Goal: Task Accomplishment & Management: Complete application form

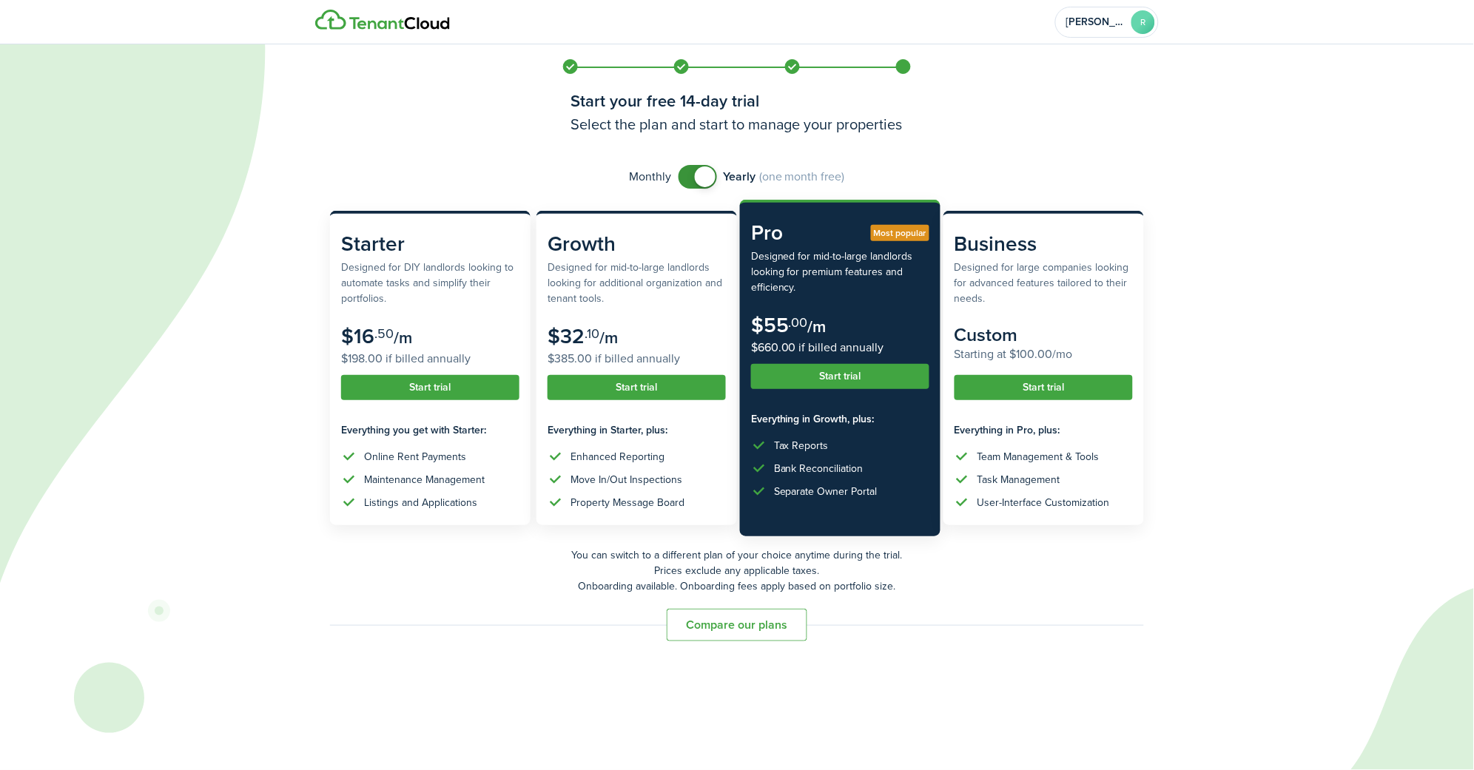
checkbox input "false"
click at [690, 175] on span at bounding box center [697, 177] width 15 height 24
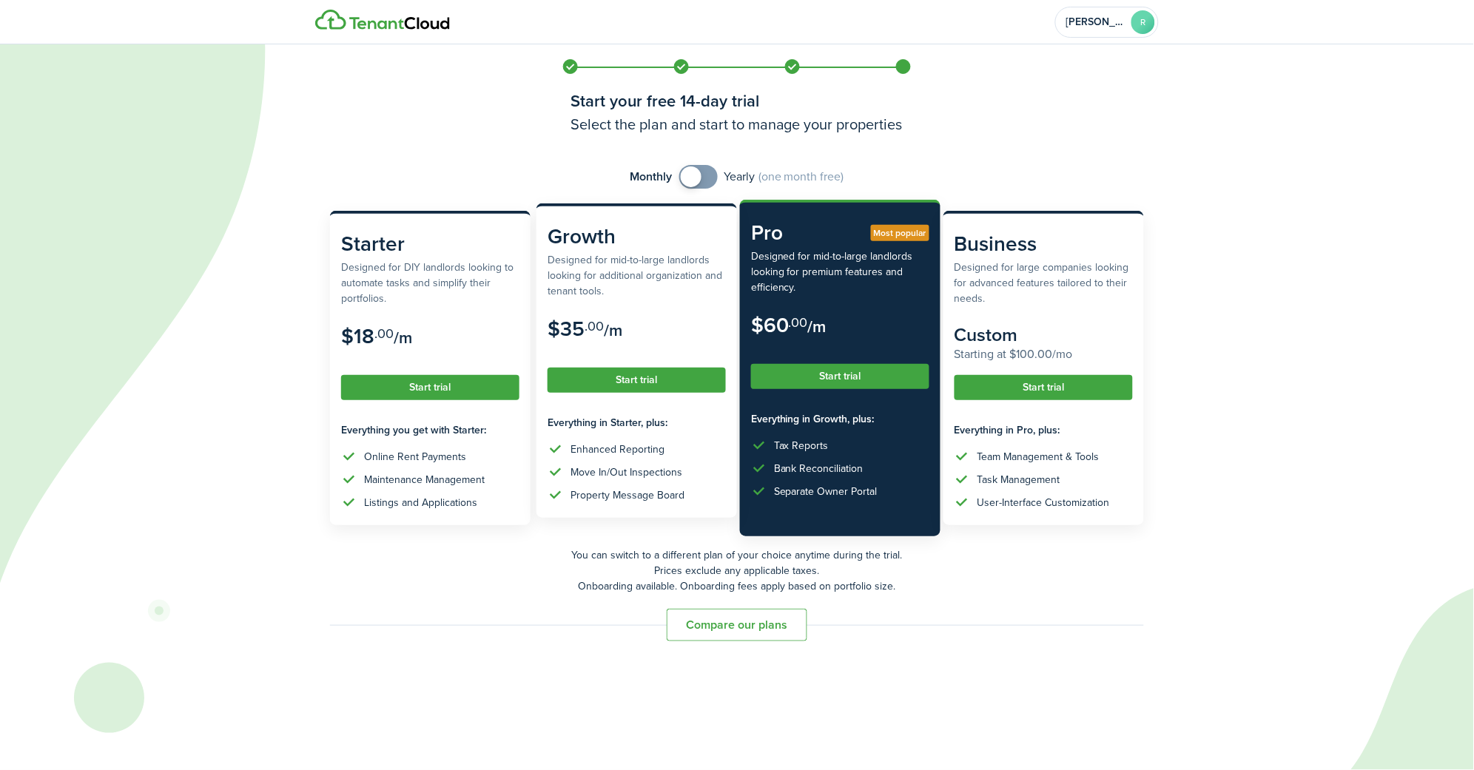
click at [617, 377] on button "Start trial" at bounding box center [637, 380] width 178 height 25
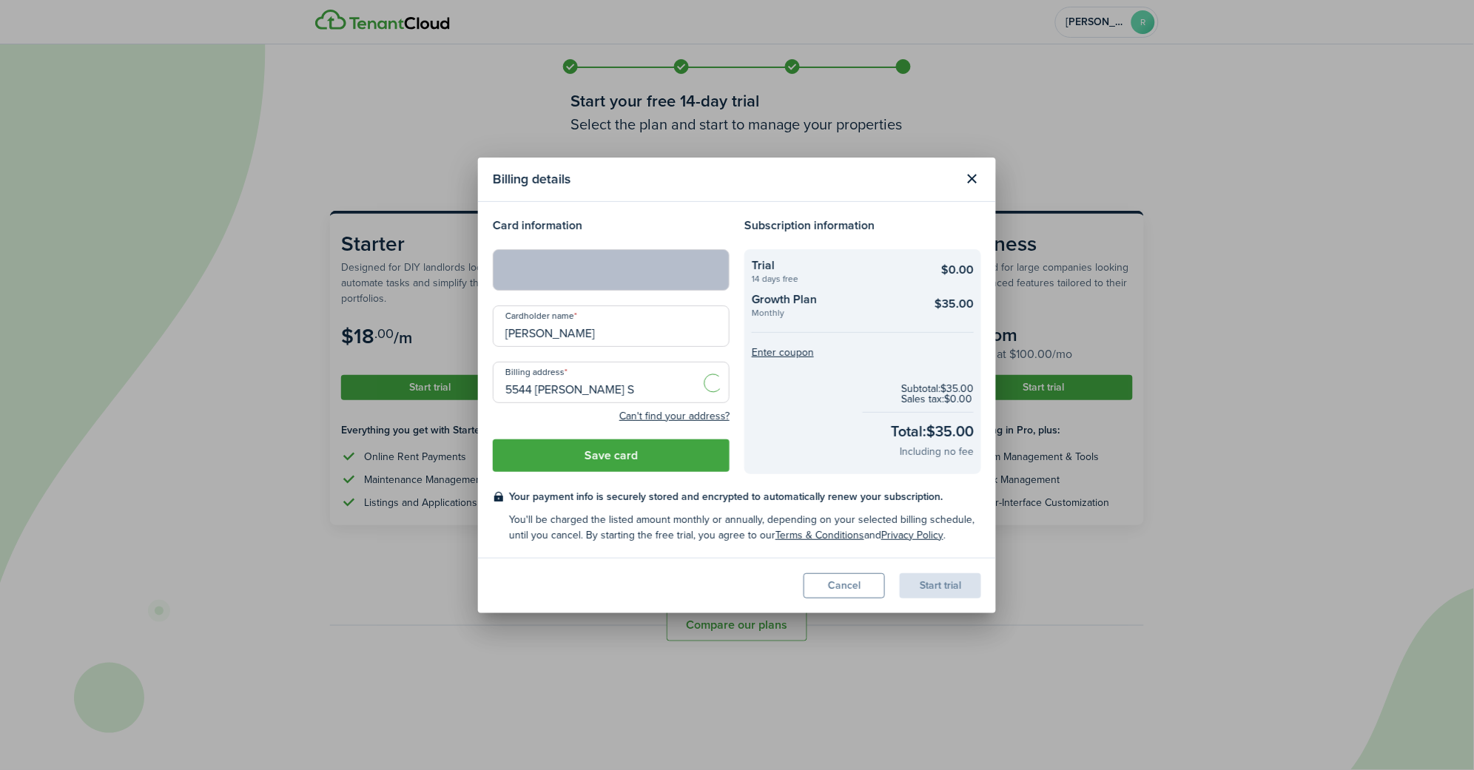
type input "[STREET_ADDRESS][PERSON_NAME]"
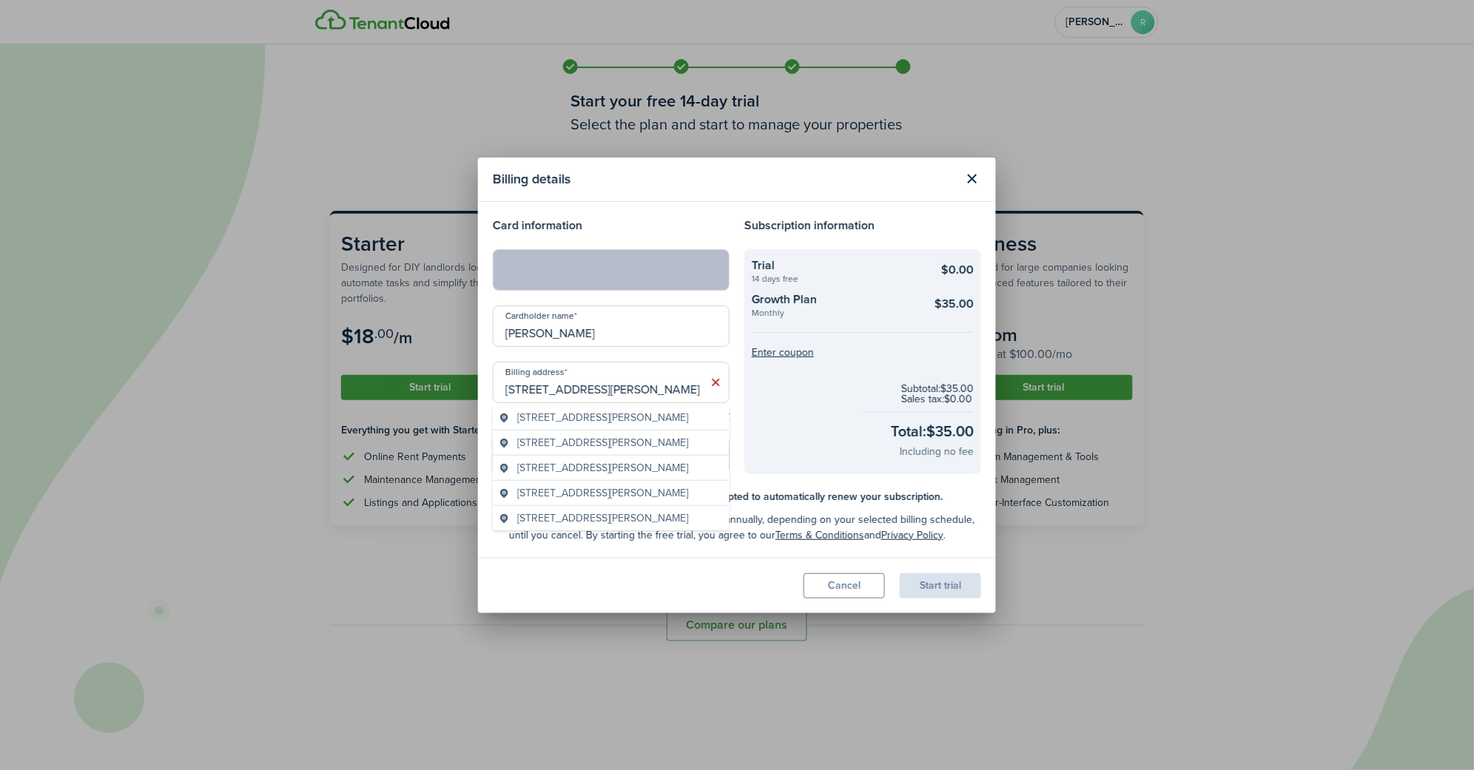
click at [593, 501] on span "[STREET_ADDRESS][PERSON_NAME]" at bounding box center [602, 493] width 171 height 16
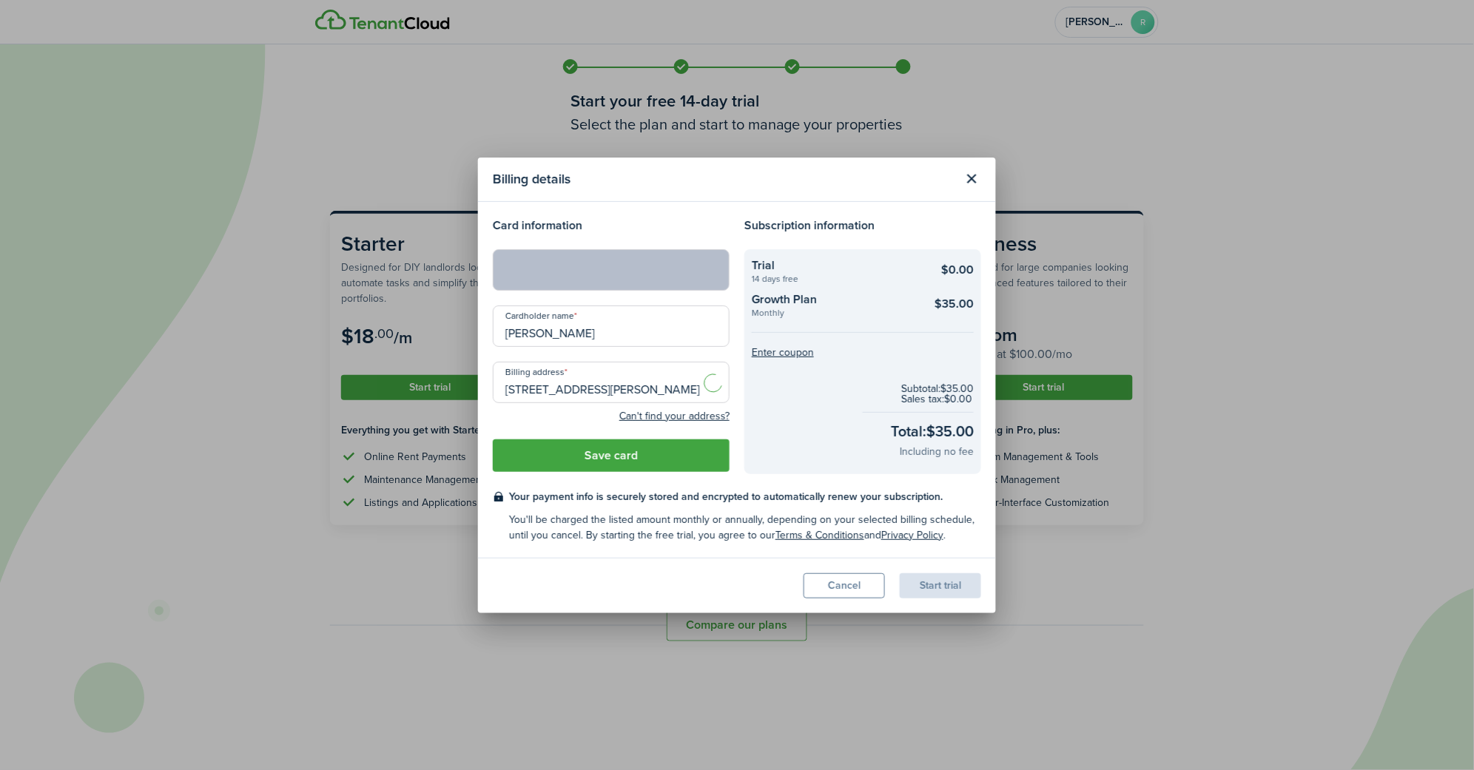
type input "[STREET_ADDRESS][PERSON_NAME]"
click at [621, 453] on button "Save card" at bounding box center [611, 455] width 237 height 33
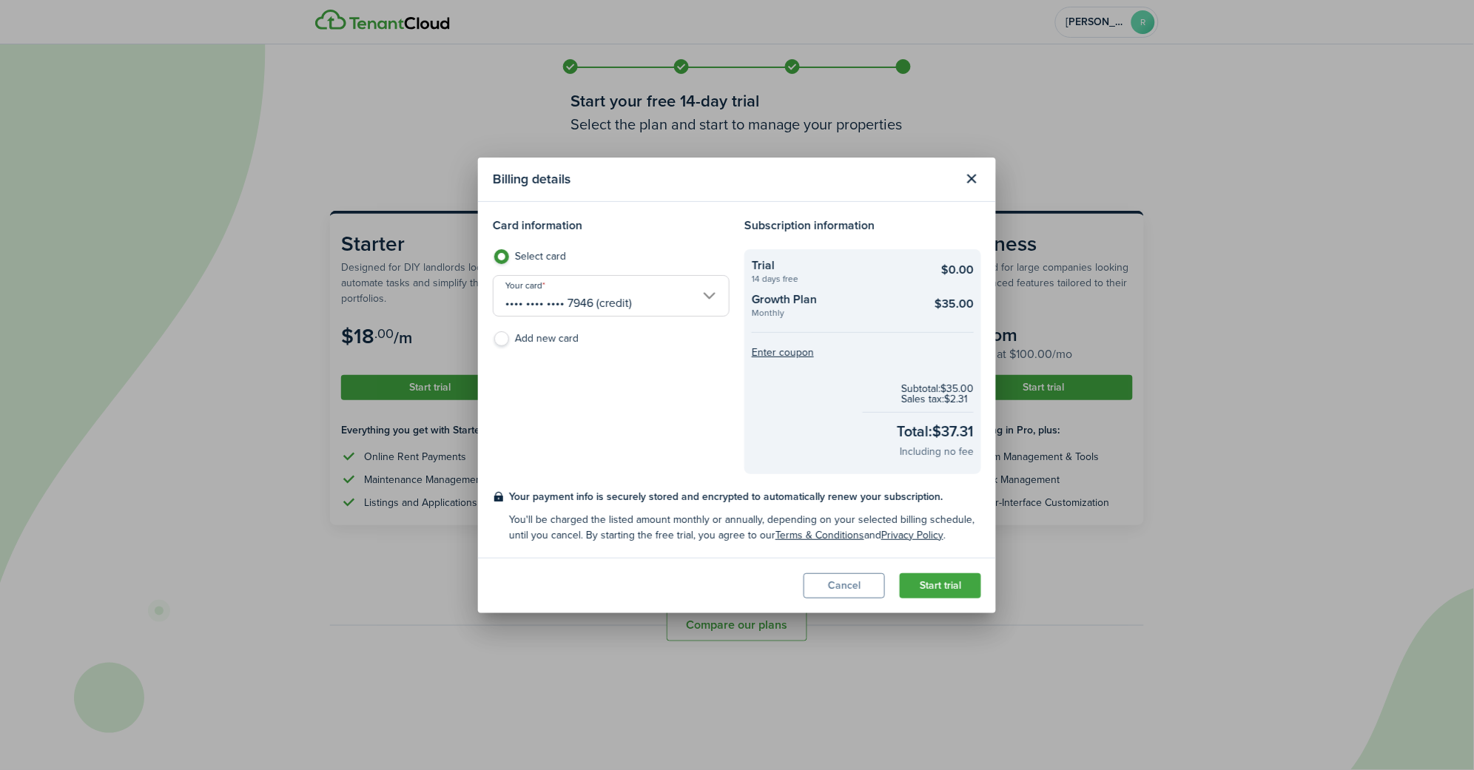
click at [932, 578] on button "Start trial" at bounding box center [940, 585] width 81 height 25
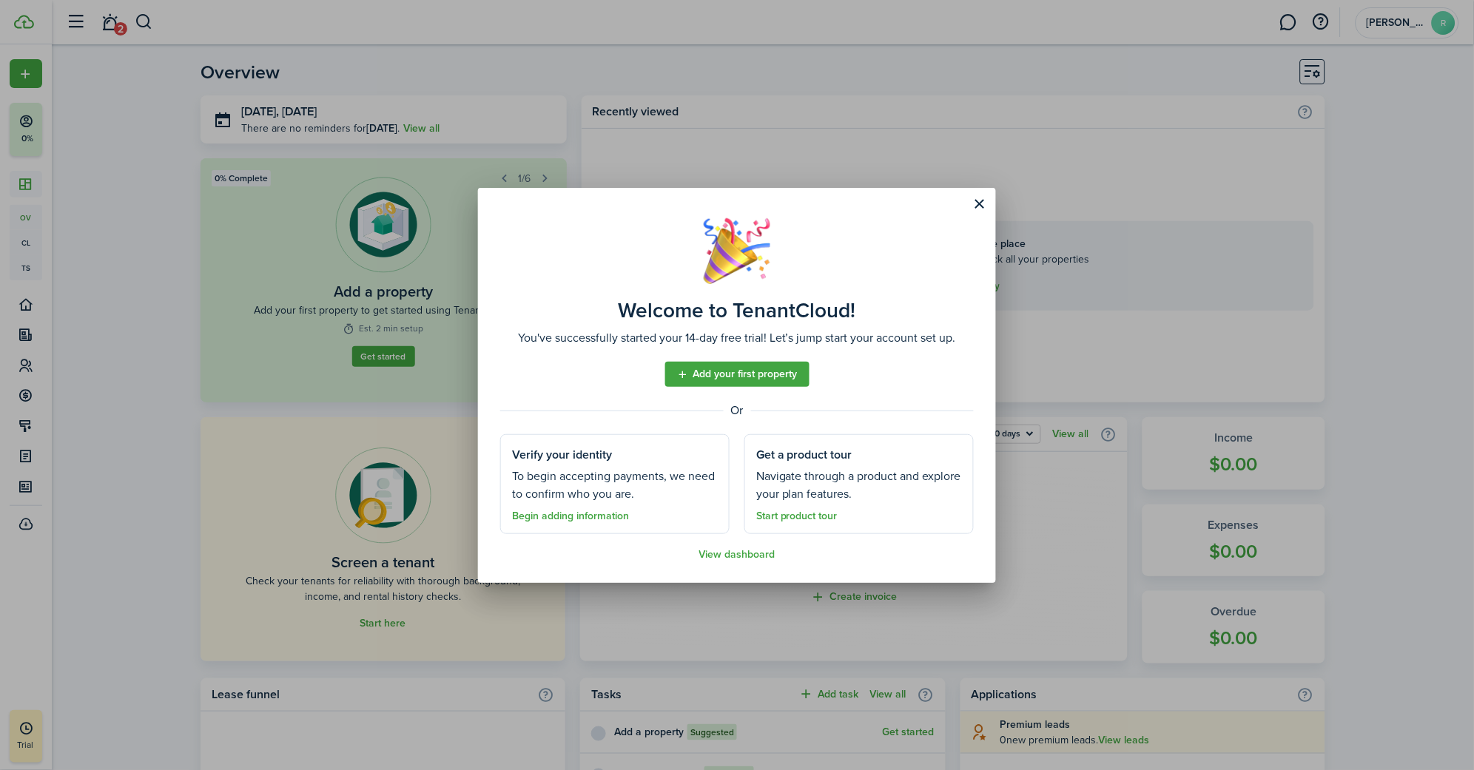
click at [607, 515] on link "Begin adding information" at bounding box center [570, 517] width 117 height 12
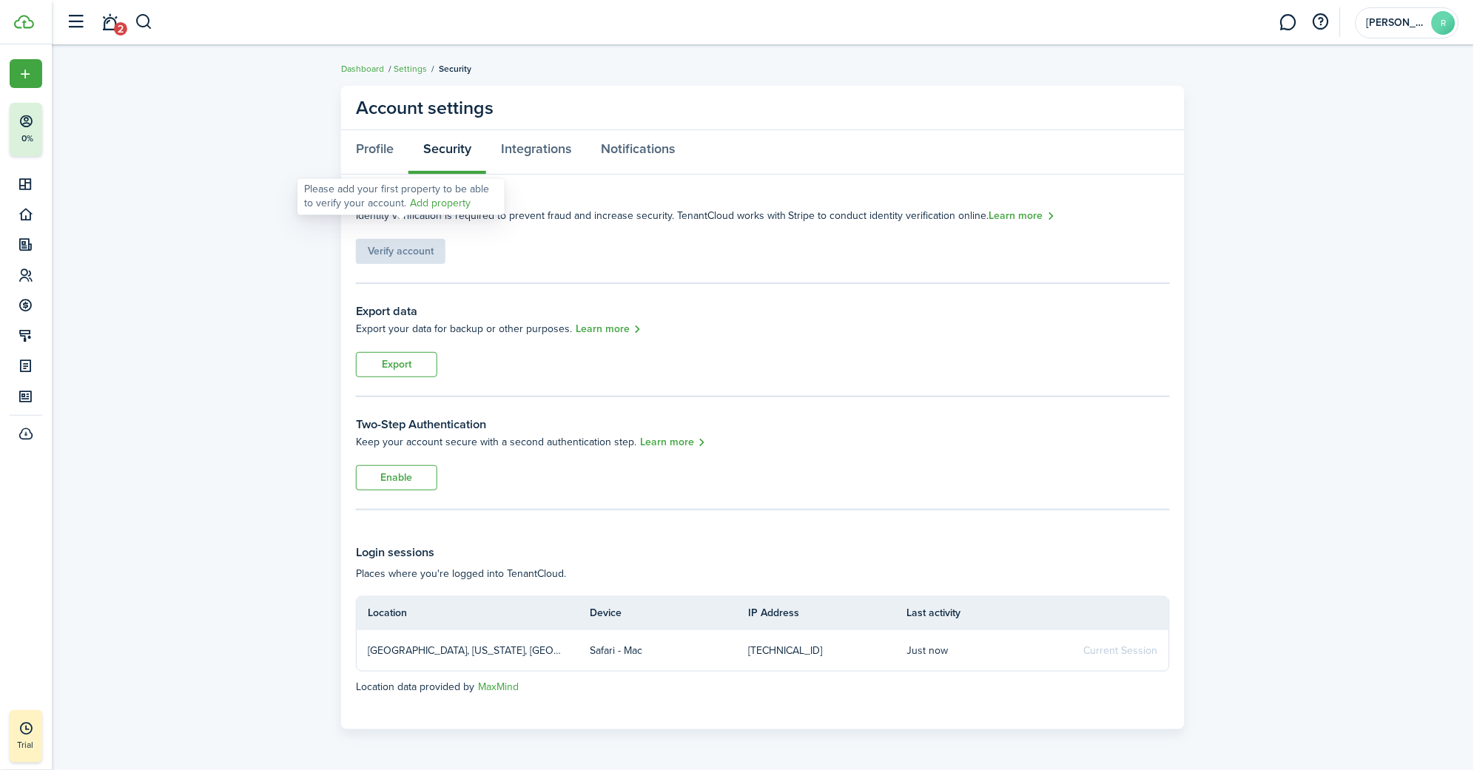
click at [407, 250] on div "Verify account" at bounding box center [401, 244] width 90 height 40
click at [397, 247] on div "Verify account" at bounding box center [401, 244] width 90 height 40
click at [544, 155] on link "Integrations" at bounding box center [536, 152] width 100 height 44
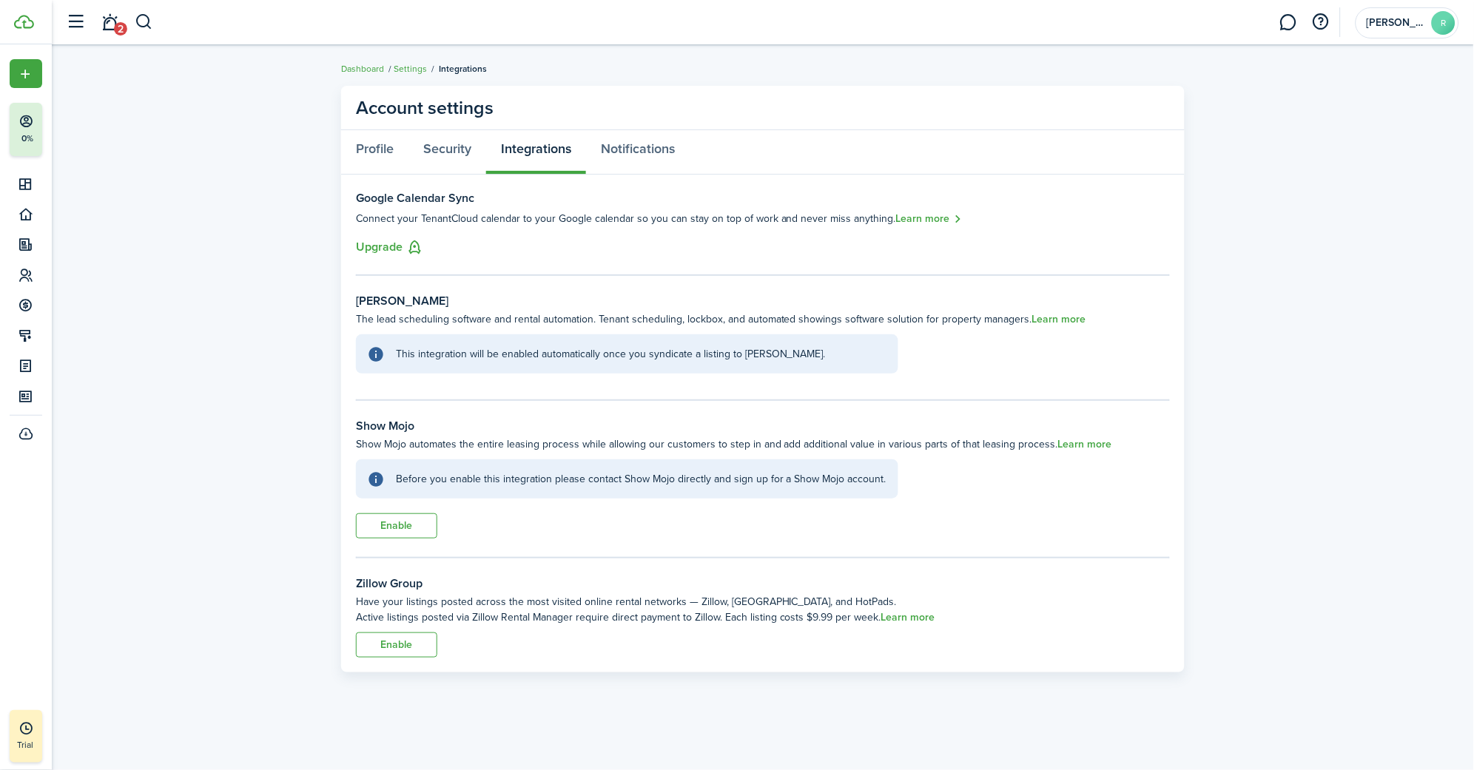
click at [391, 519] on button "Enable" at bounding box center [396, 525] width 81 height 25
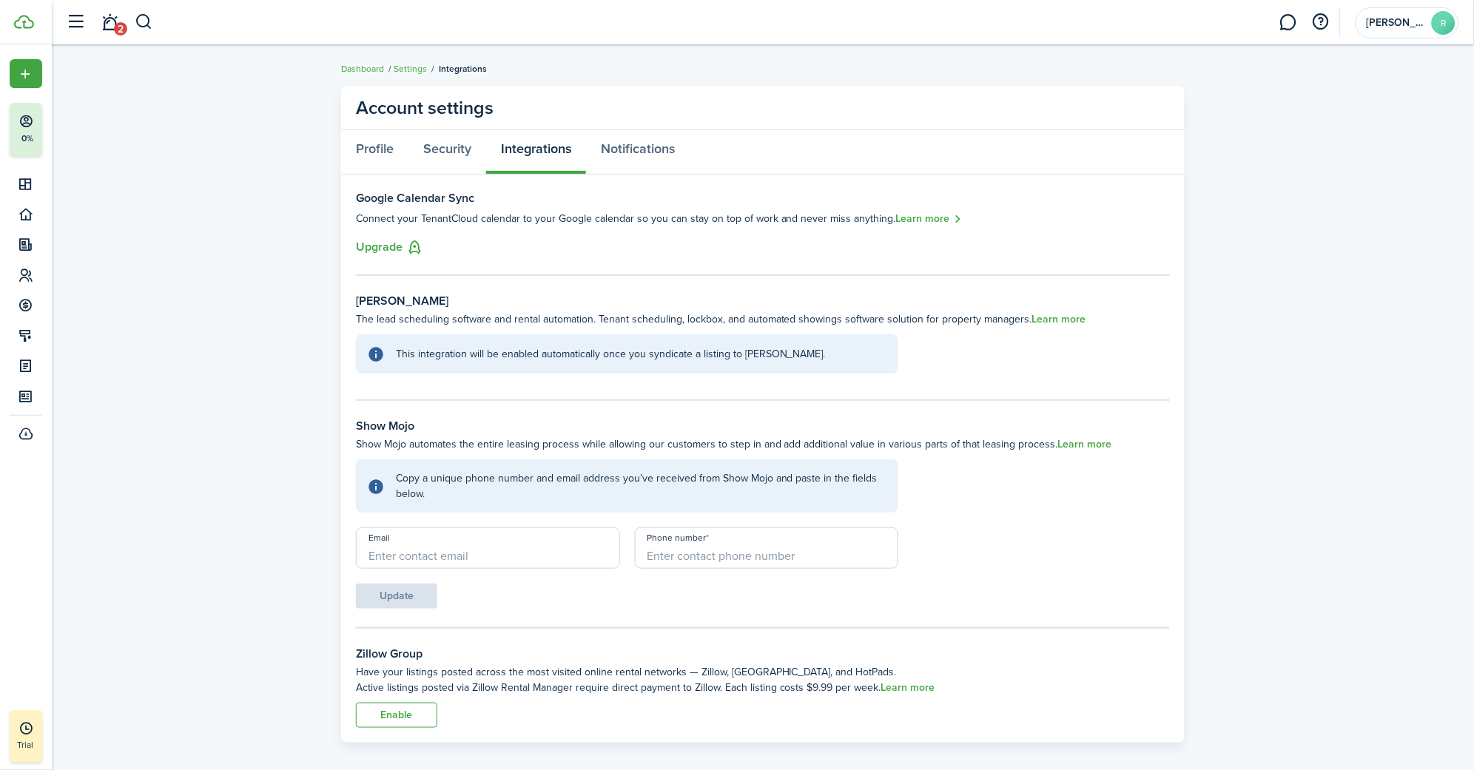
click at [385, 246] on button "Upgrade" at bounding box center [389, 247] width 67 height 18
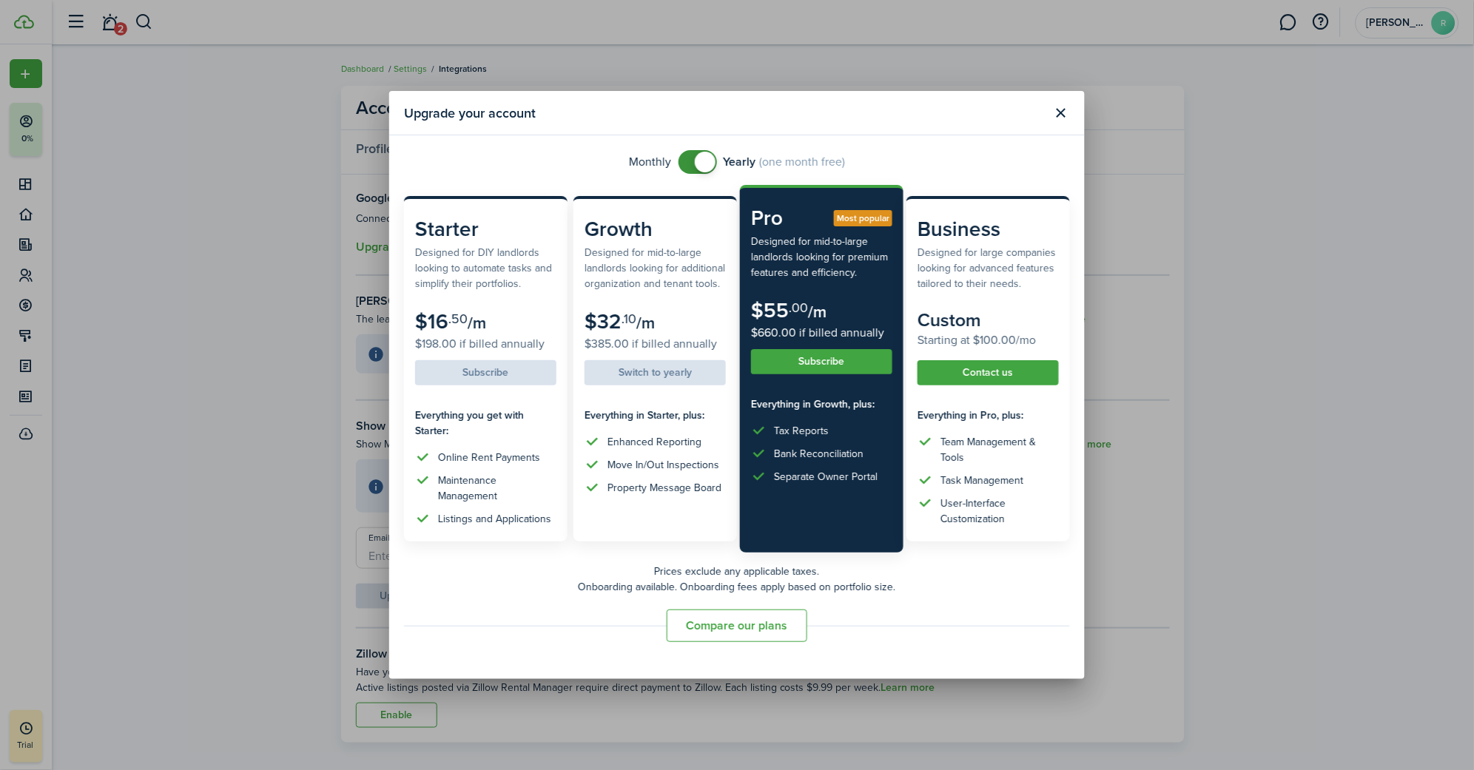
click at [1058, 117] on button "Close modal" at bounding box center [1060, 113] width 25 height 25
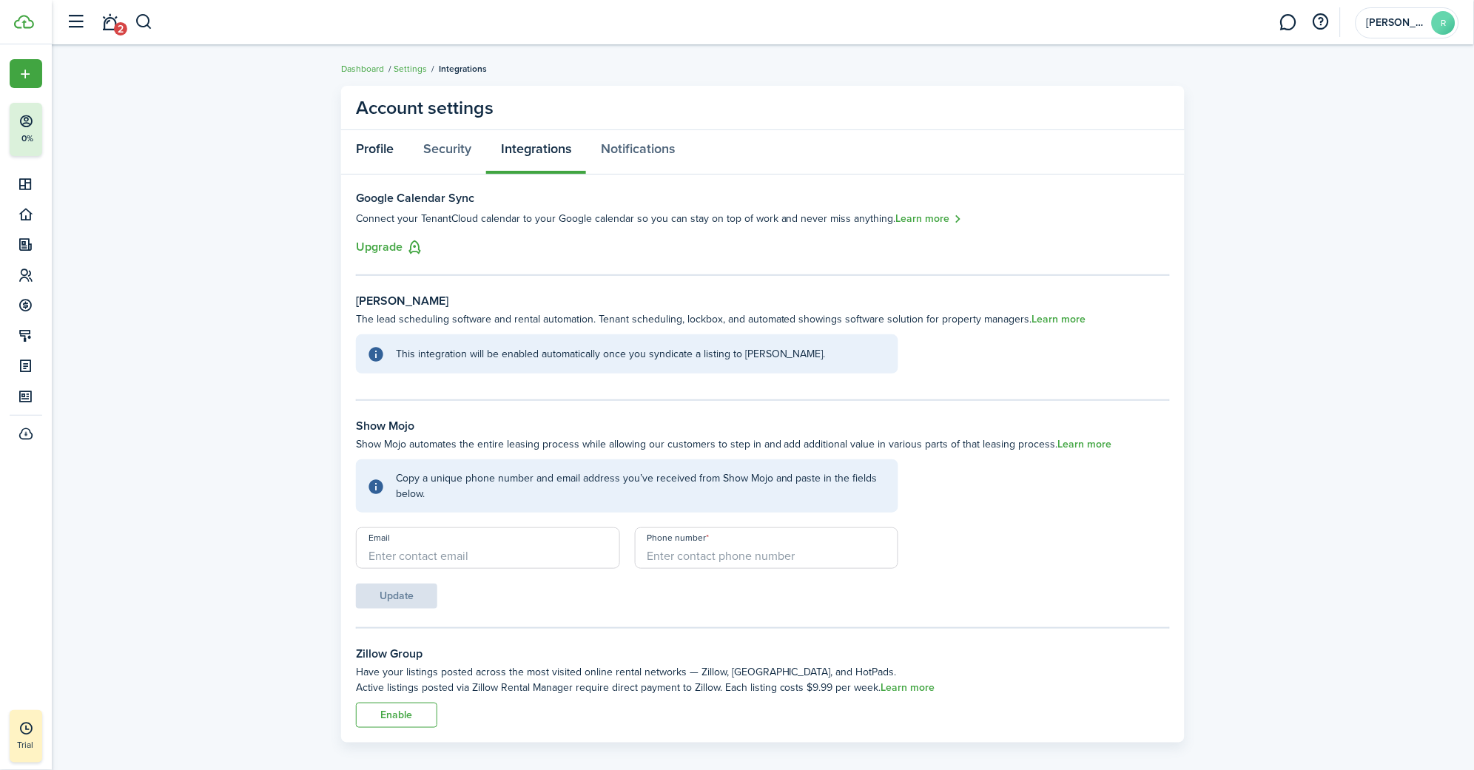
click at [396, 147] on link "Profile" at bounding box center [374, 152] width 67 height 44
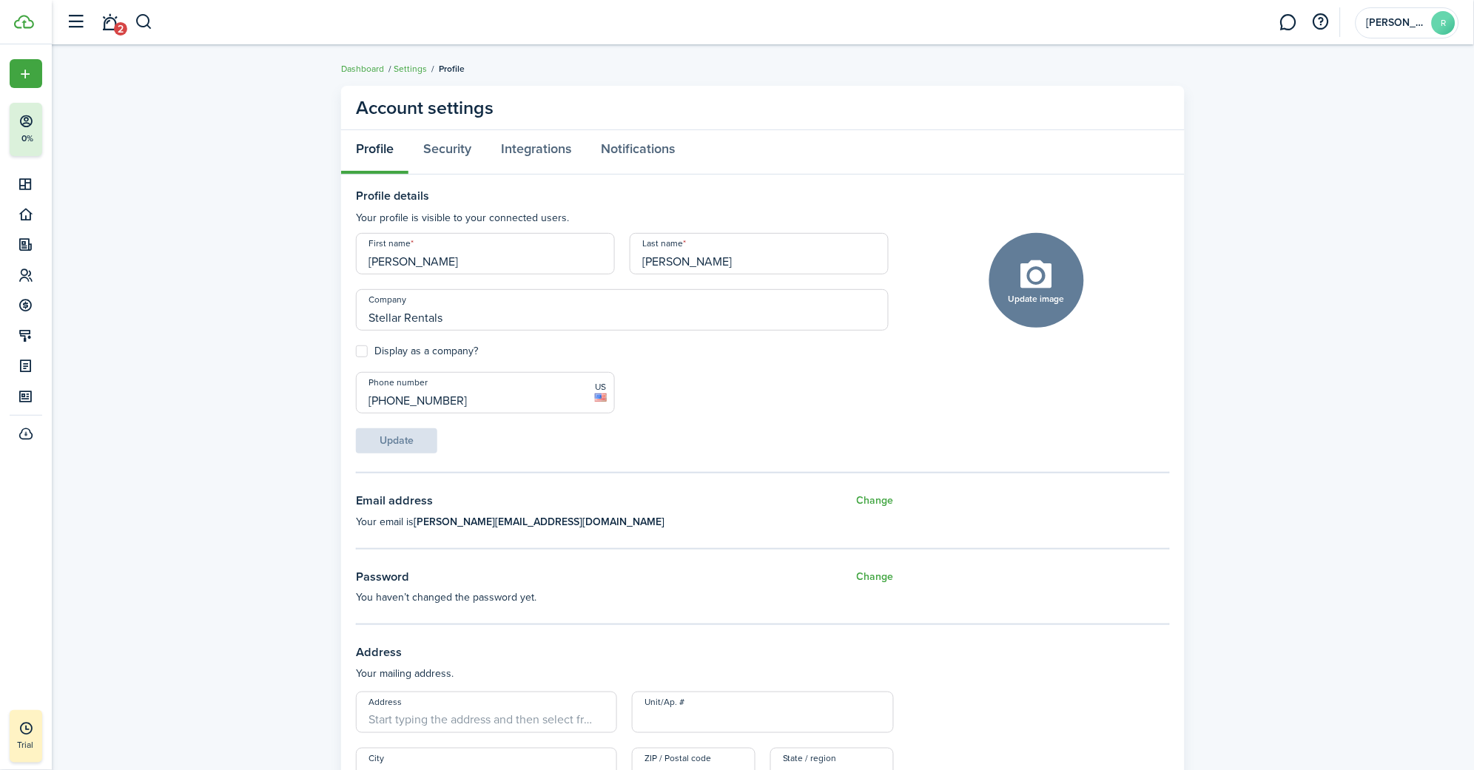
click at [363, 351] on label "Display as a company?" at bounding box center [417, 352] width 122 height 12
click at [356, 351] on input "Display as a company?" at bounding box center [355, 351] width 1 height 1
checkbox input "true"
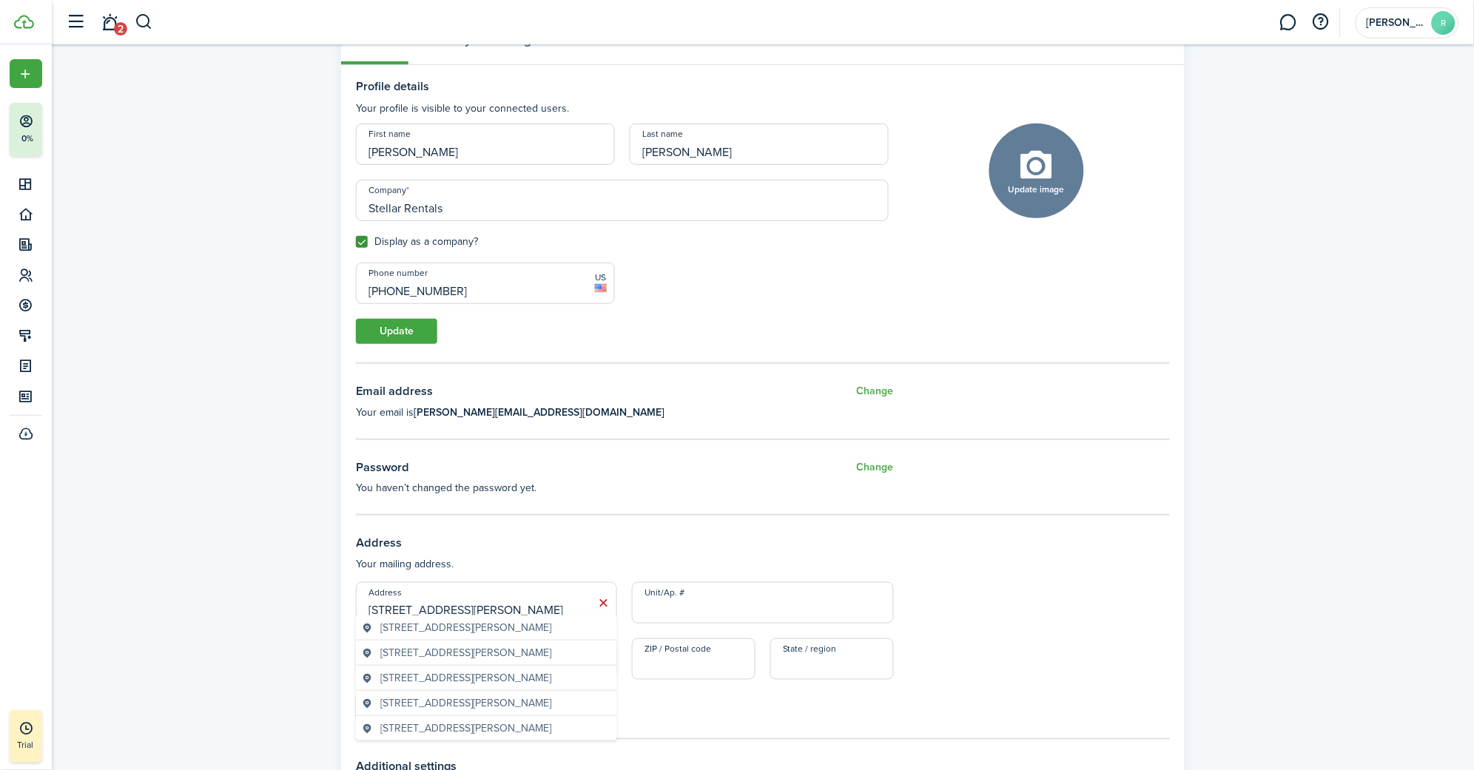
scroll to position [114, 0]
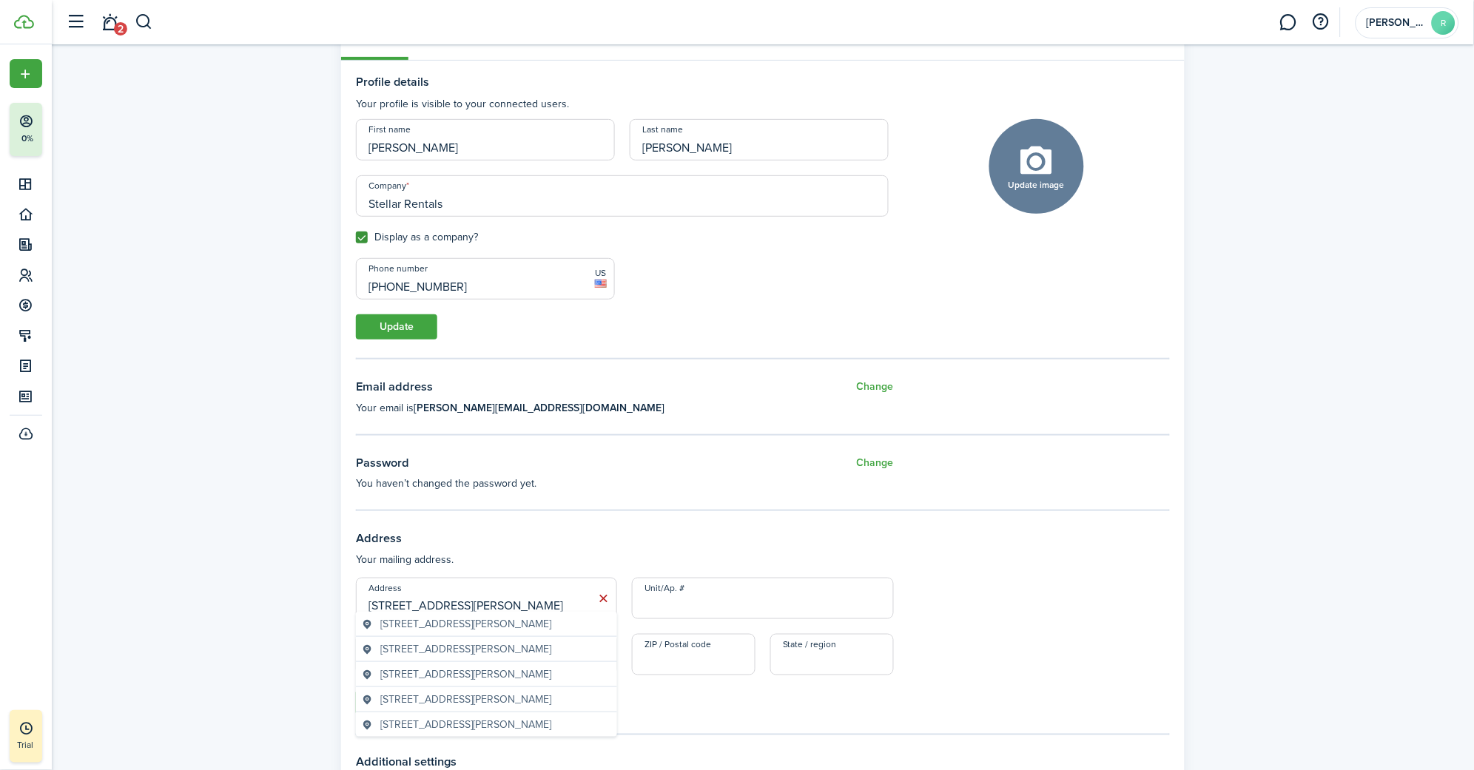
click at [480, 627] on span "[STREET_ADDRESS][PERSON_NAME]" at bounding box center [465, 624] width 171 height 16
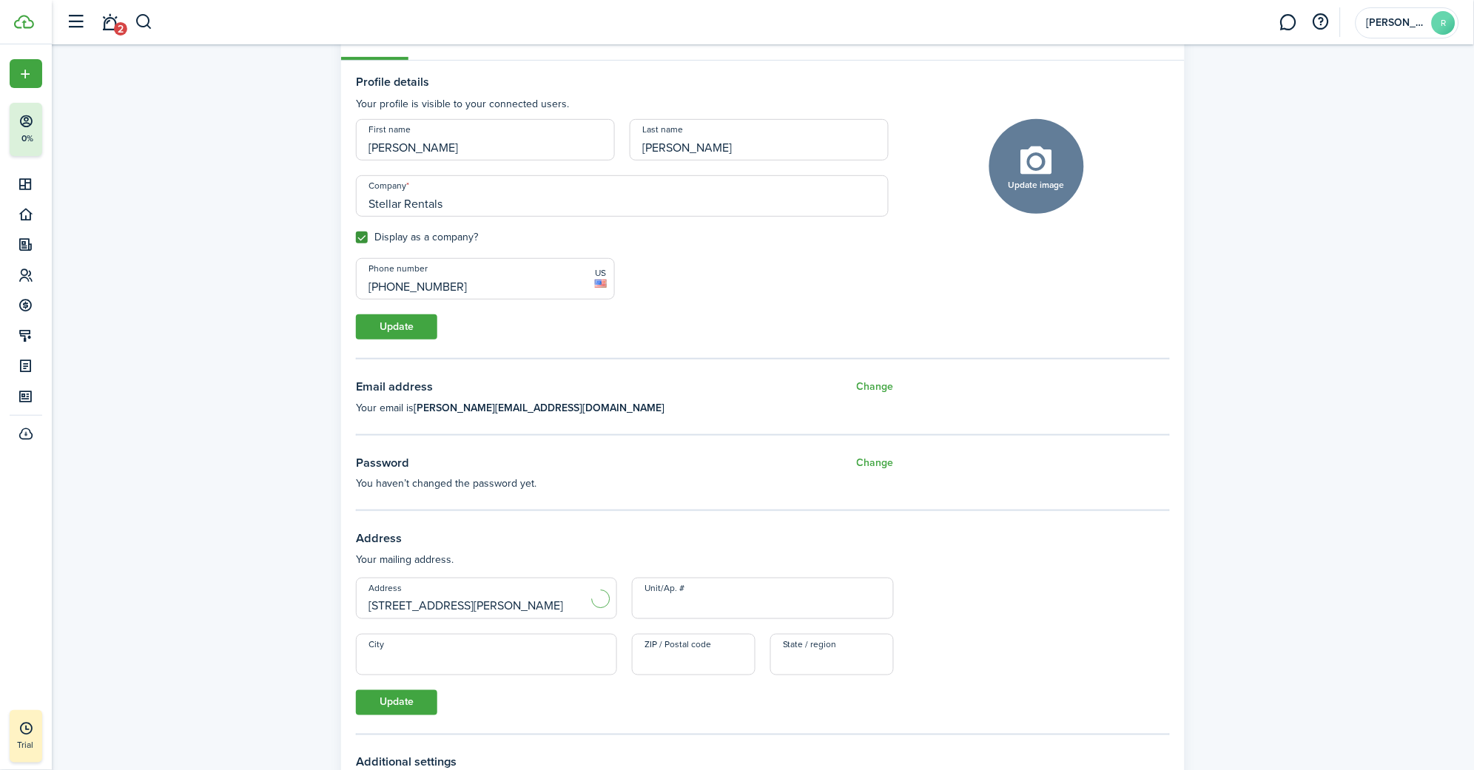
type input "[STREET_ADDRESS][PERSON_NAME]"
type input "[GEOGRAPHIC_DATA]"
type input "77023"
type input "[GEOGRAPHIC_DATA]"
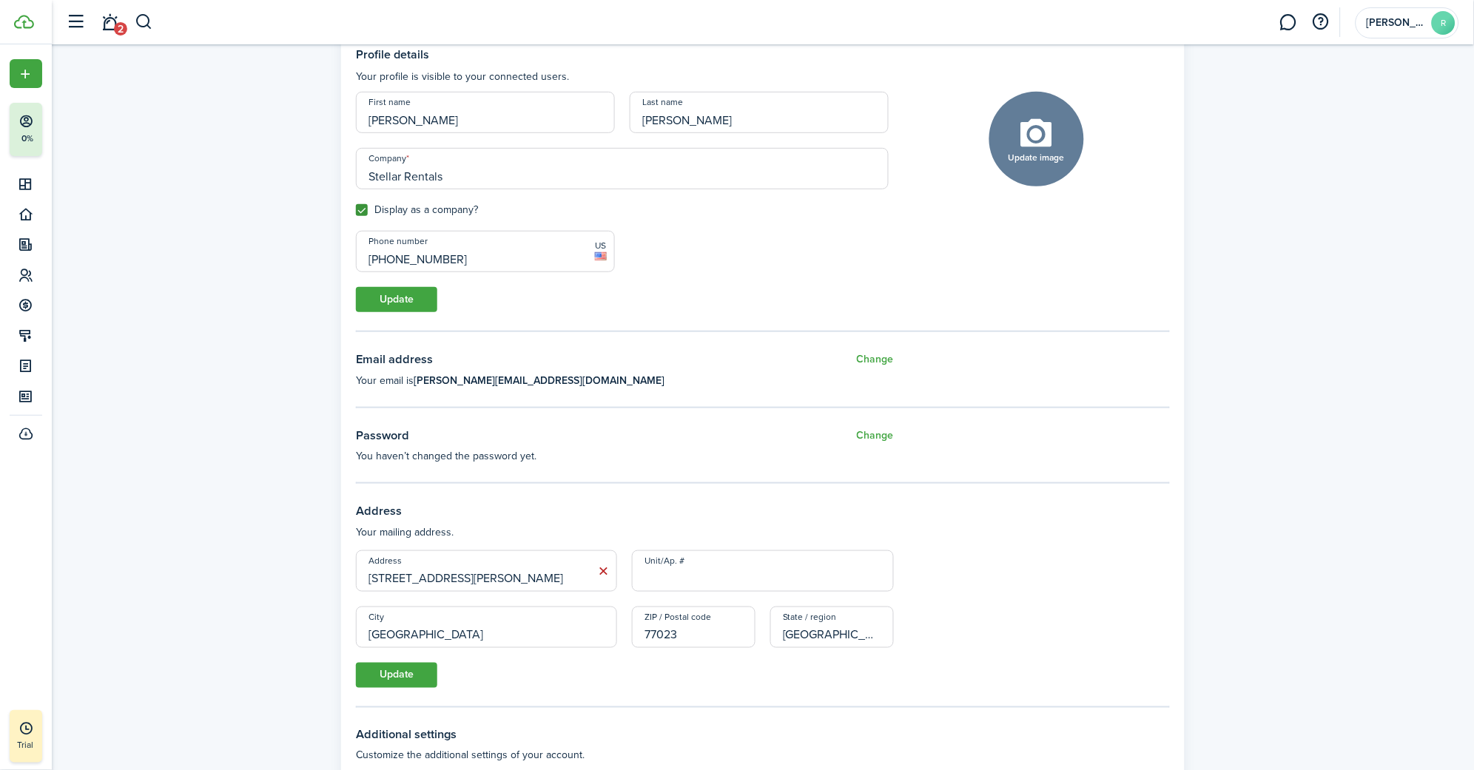
scroll to position [169, 0]
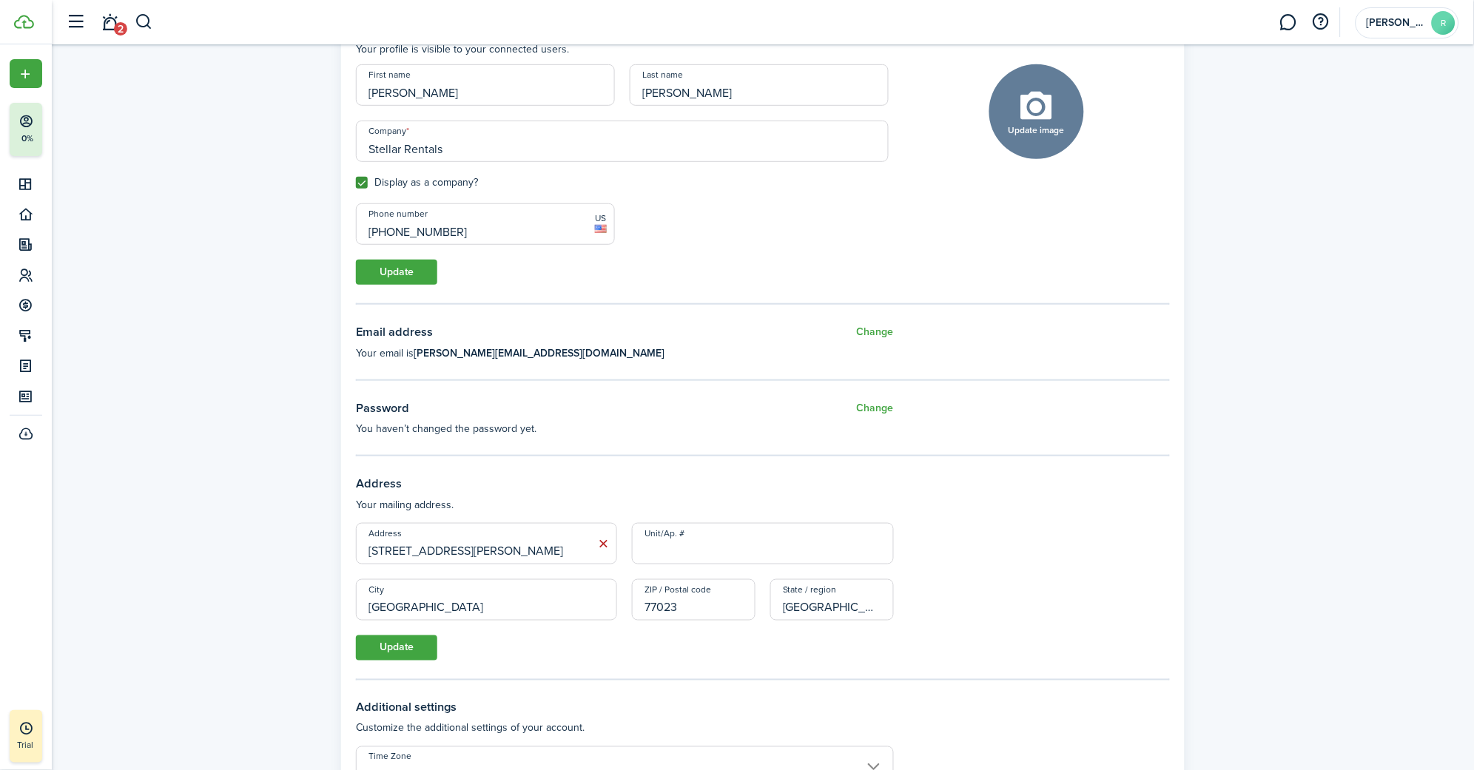
click at [388, 637] on button "Update" at bounding box center [396, 648] width 81 height 25
click at [671, 540] on input "Unit/Ap. #" at bounding box center [762, 543] width 261 height 41
type input "C"
type input "Unit C"
click at [386, 636] on button "Update" at bounding box center [396, 648] width 81 height 25
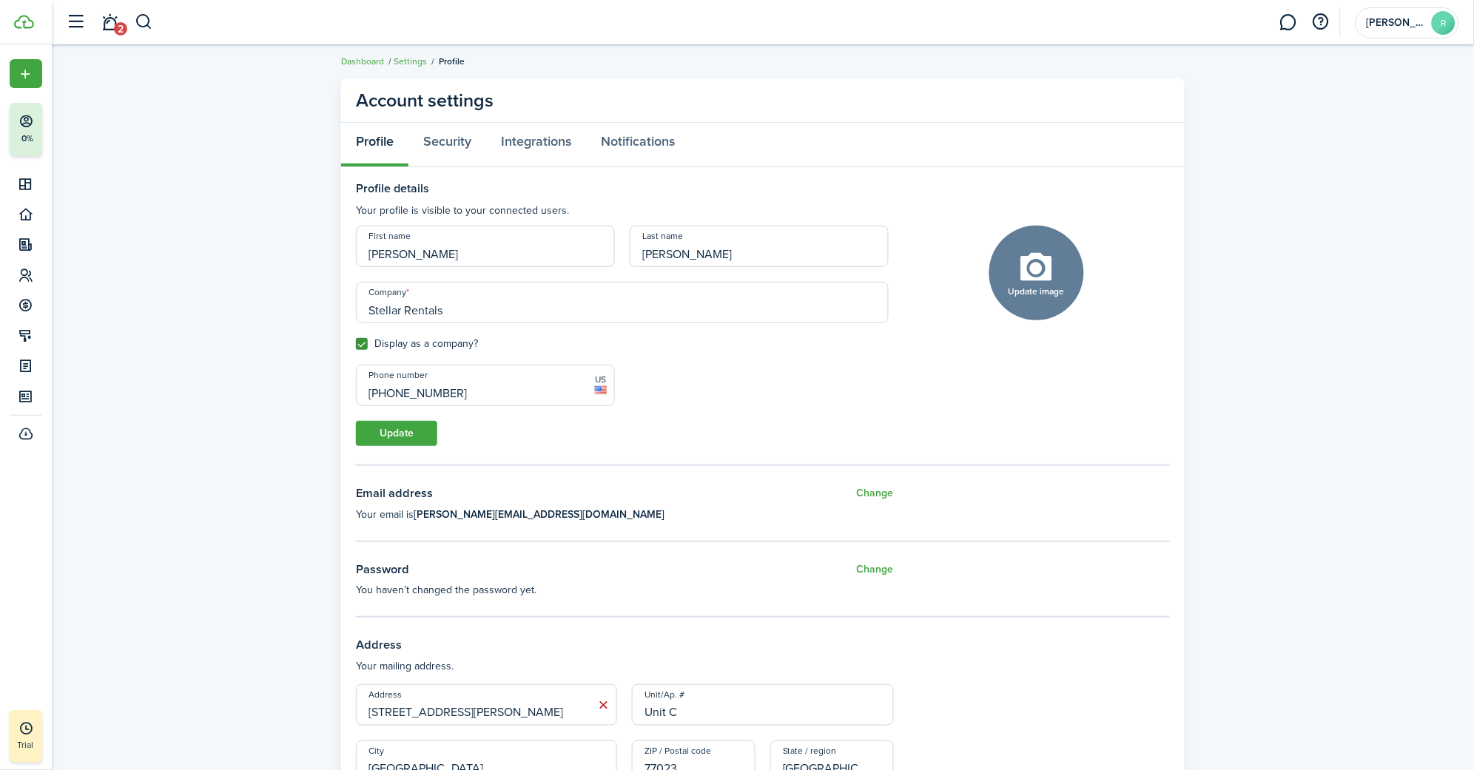
scroll to position [11, 0]
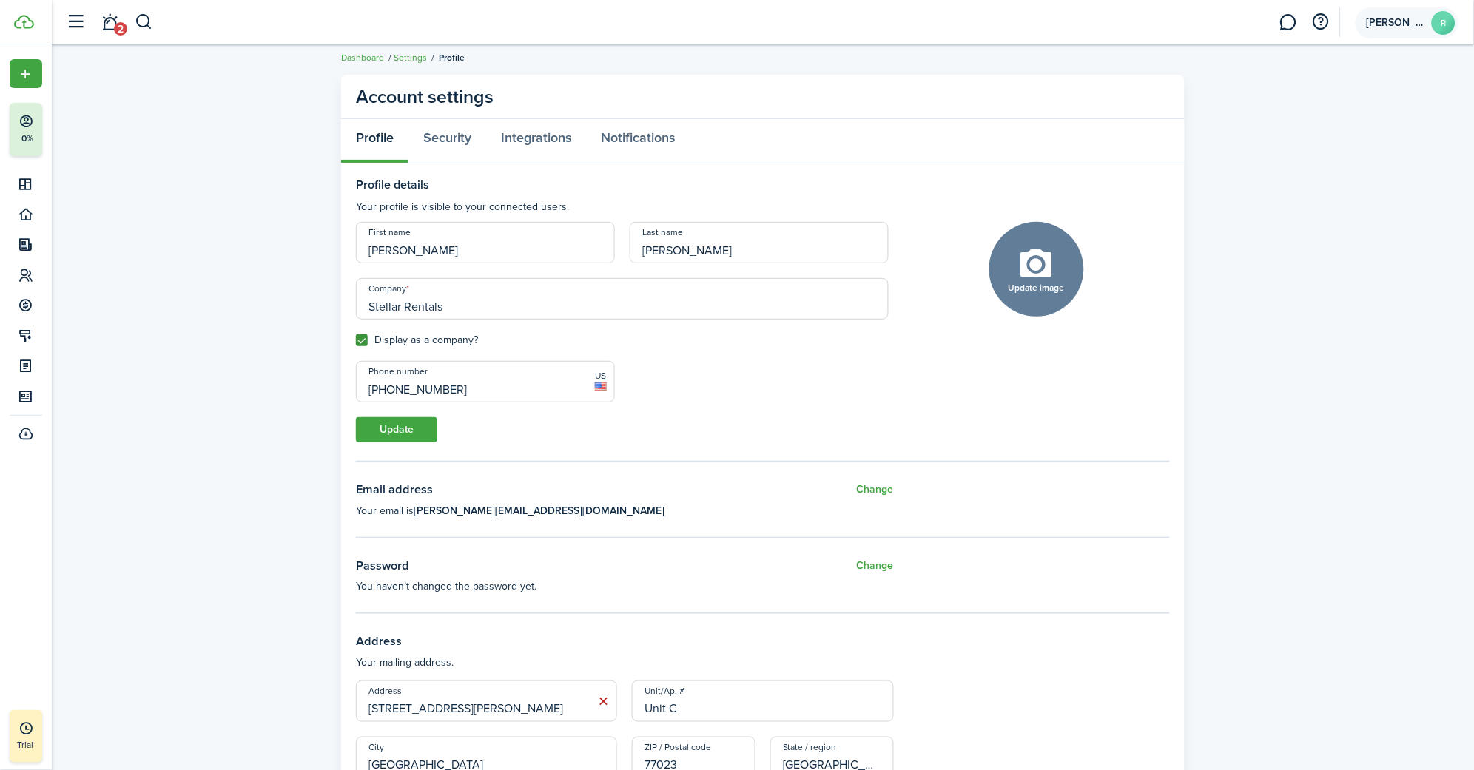
click at [1432, 26] on avatar-text "R" at bounding box center [1444, 23] width 24 height 24
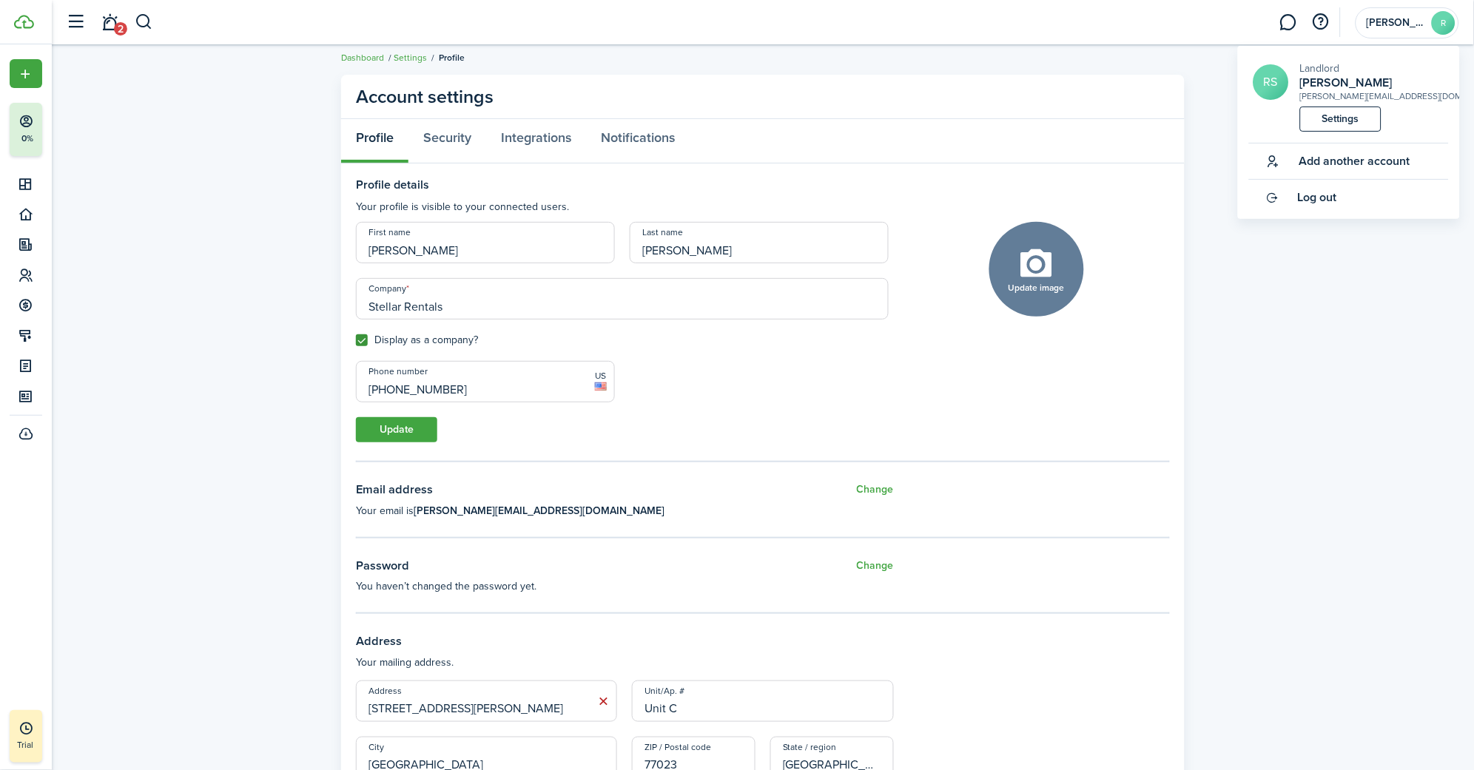
click at [1347, 119] on link "Settings" at bounding box center [1340, 119] width 81 height 25
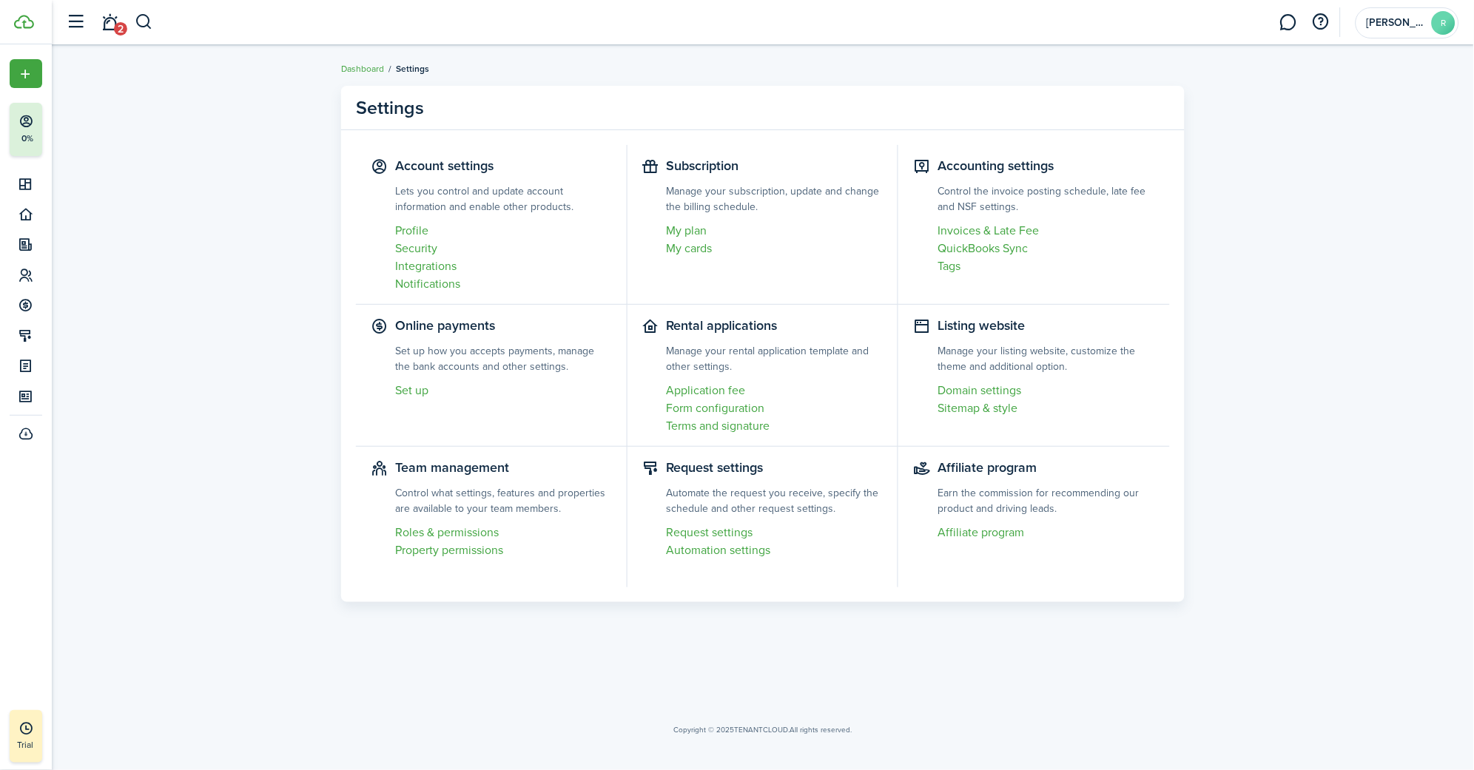
click at [706, 382] on link "Application fee" at bounding box center [775, 391] width 217 height 18
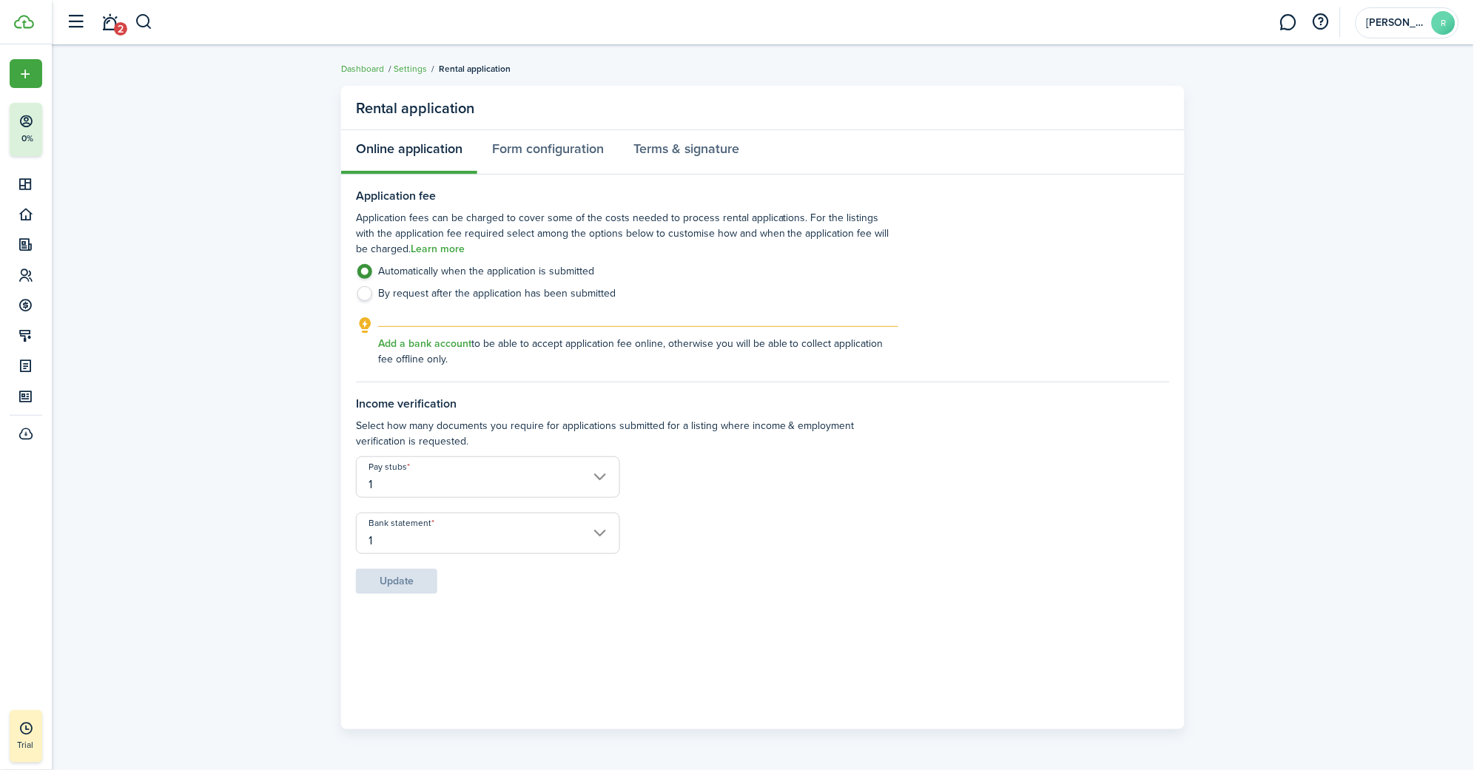
click at [432, 338] on link "Add a bank account" at bounding box center [424, 344] width 93 height 12
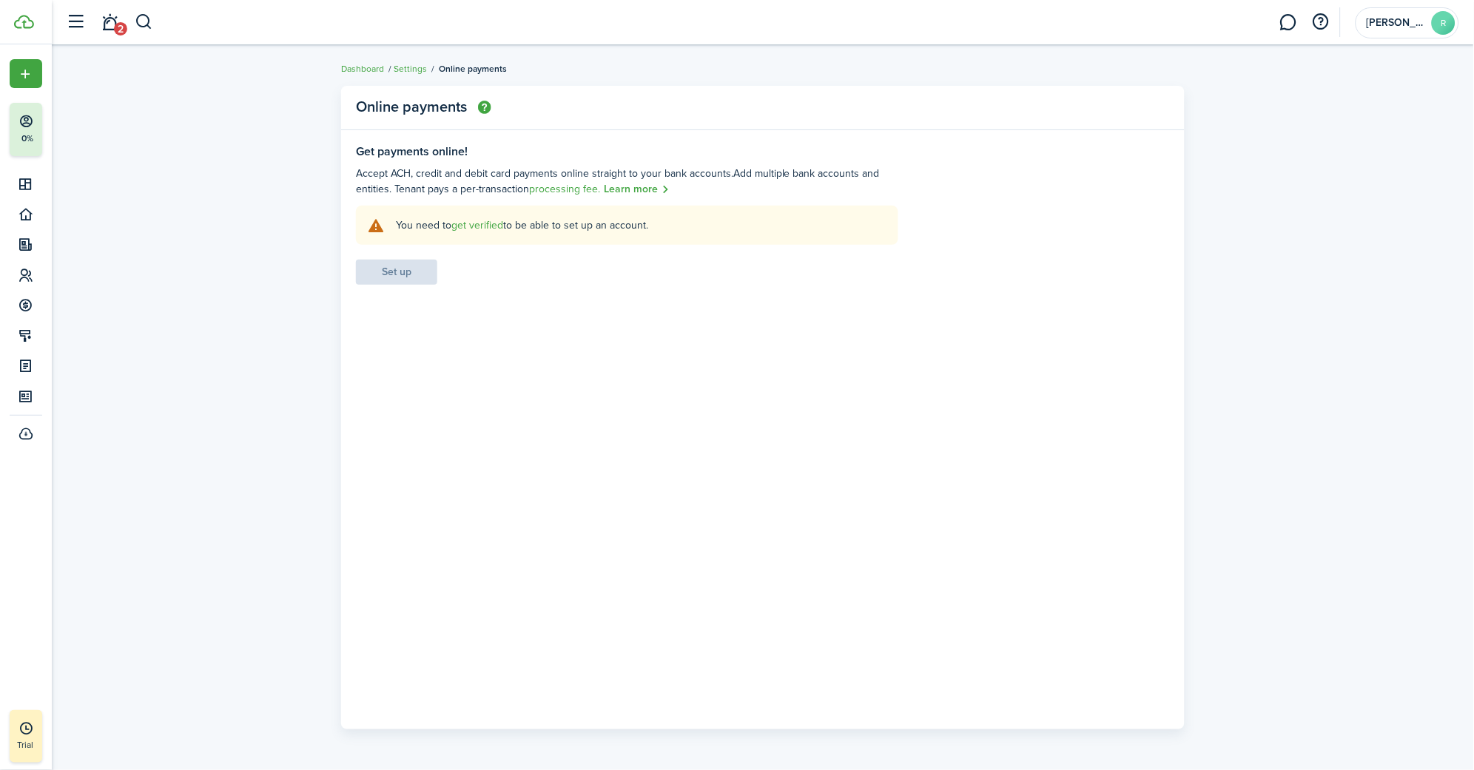
click at [485, 220] on link "get verified" at bounding box center [477, 226] width 52 height 16
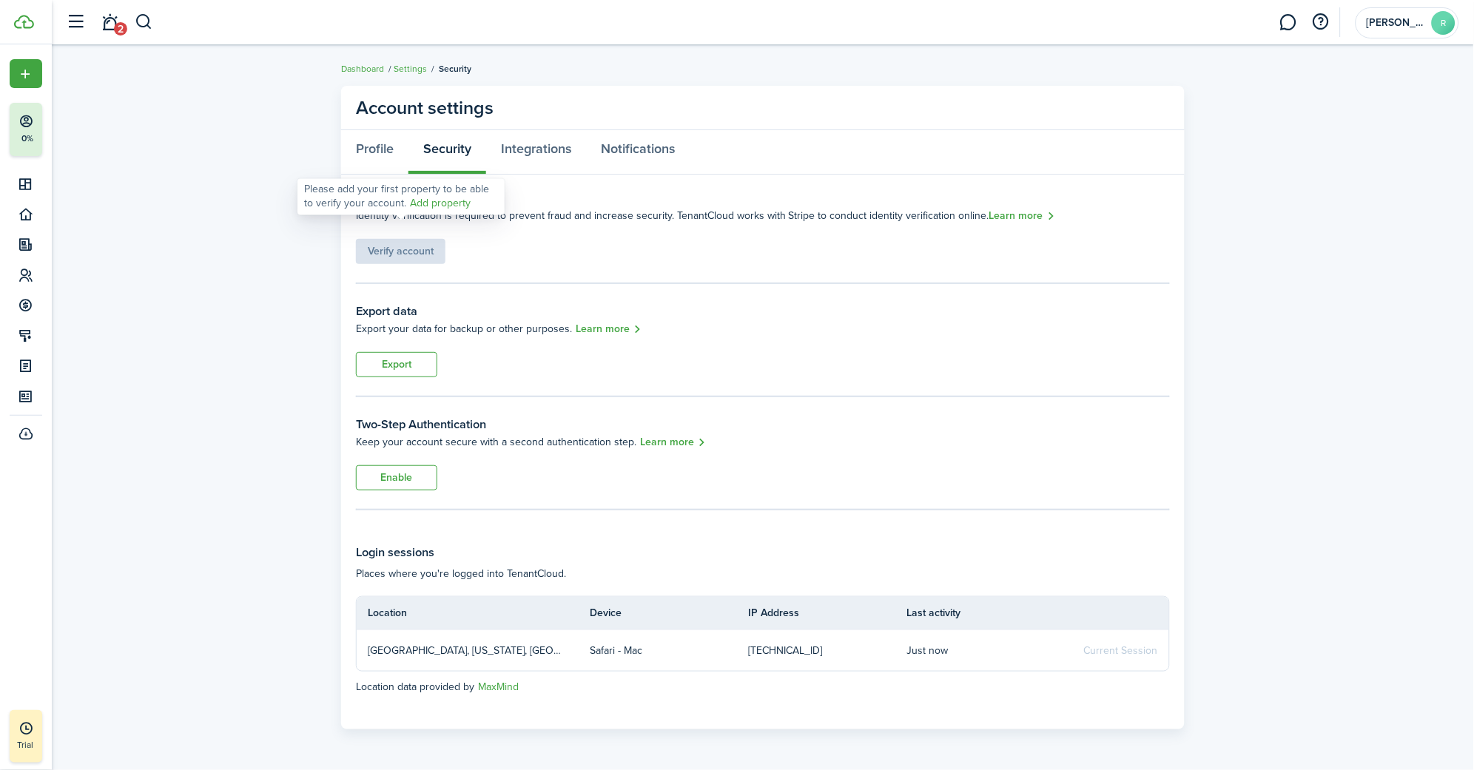
click at [430, 204] on link "Add property" at bounding box center [440, 204] width 61 height 16
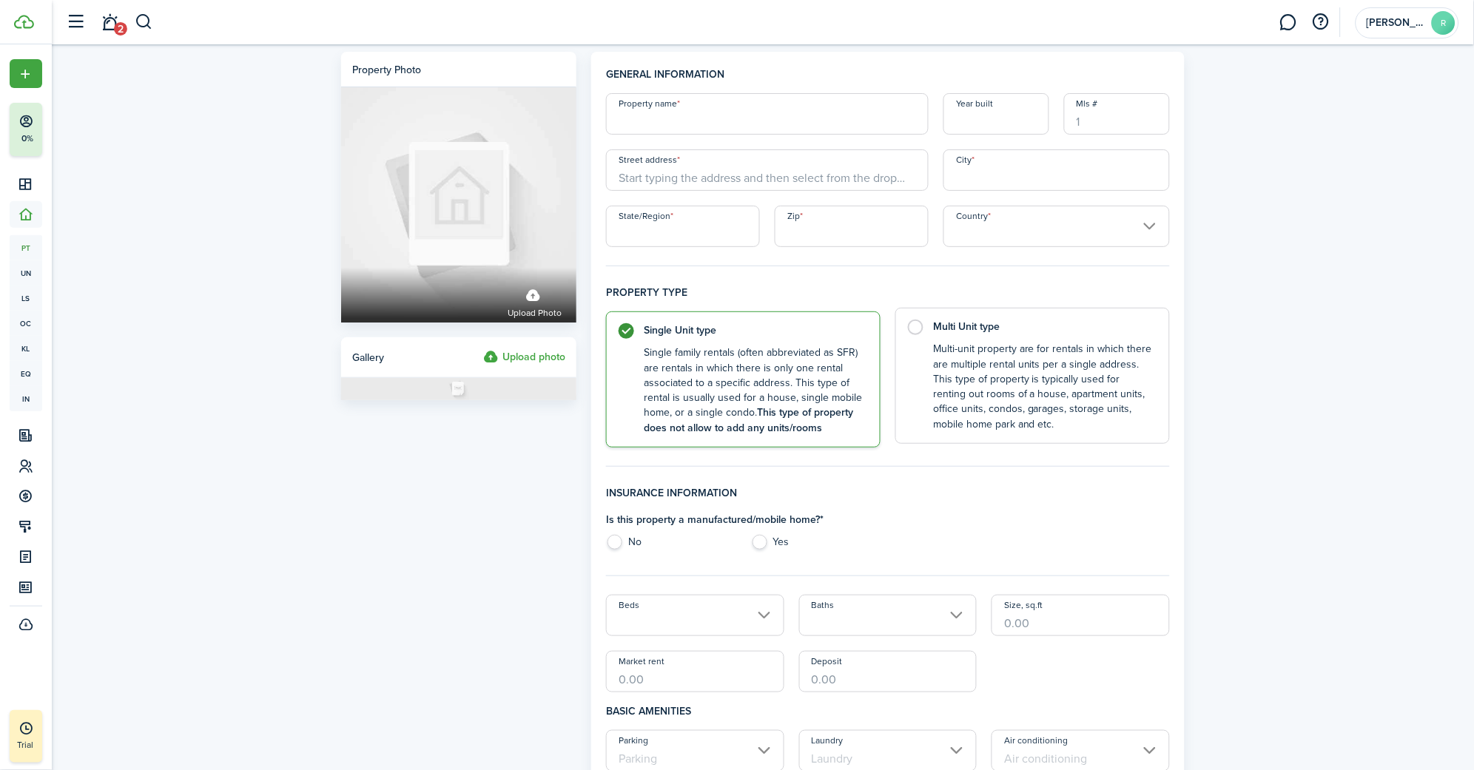
click at [914, 331] on label "Multi Unit type Multi-unit property are for rentals in which there are multiple…" at bounding box center [1032, 376] width 274 height 136
radio input "false"
radio input "true"
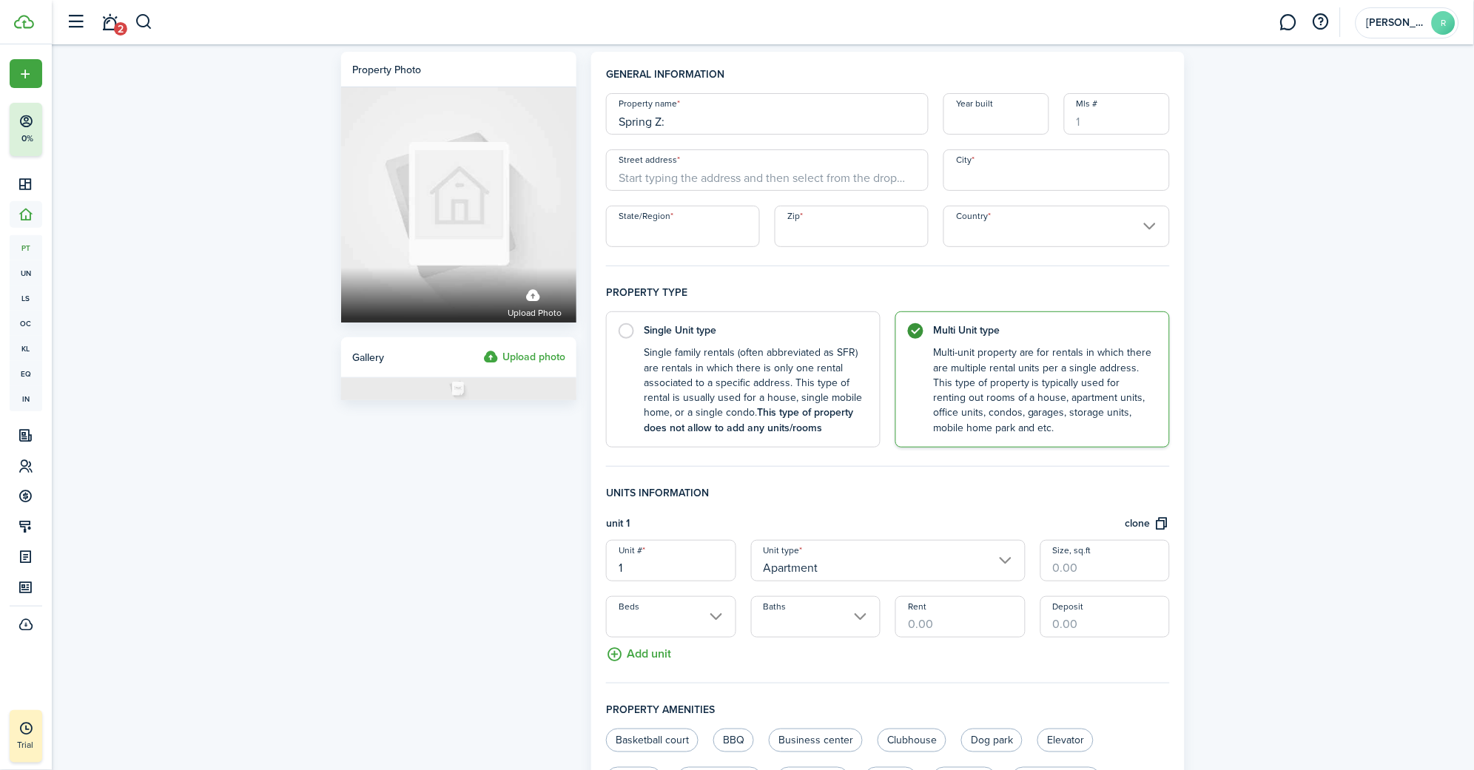
type input "Spring Z"
type input "Spring [PERSON_NAME]"
click at [994, 127] on input "Year built" at bounding box center [996, 113] width 106 height 41
type input "1941"
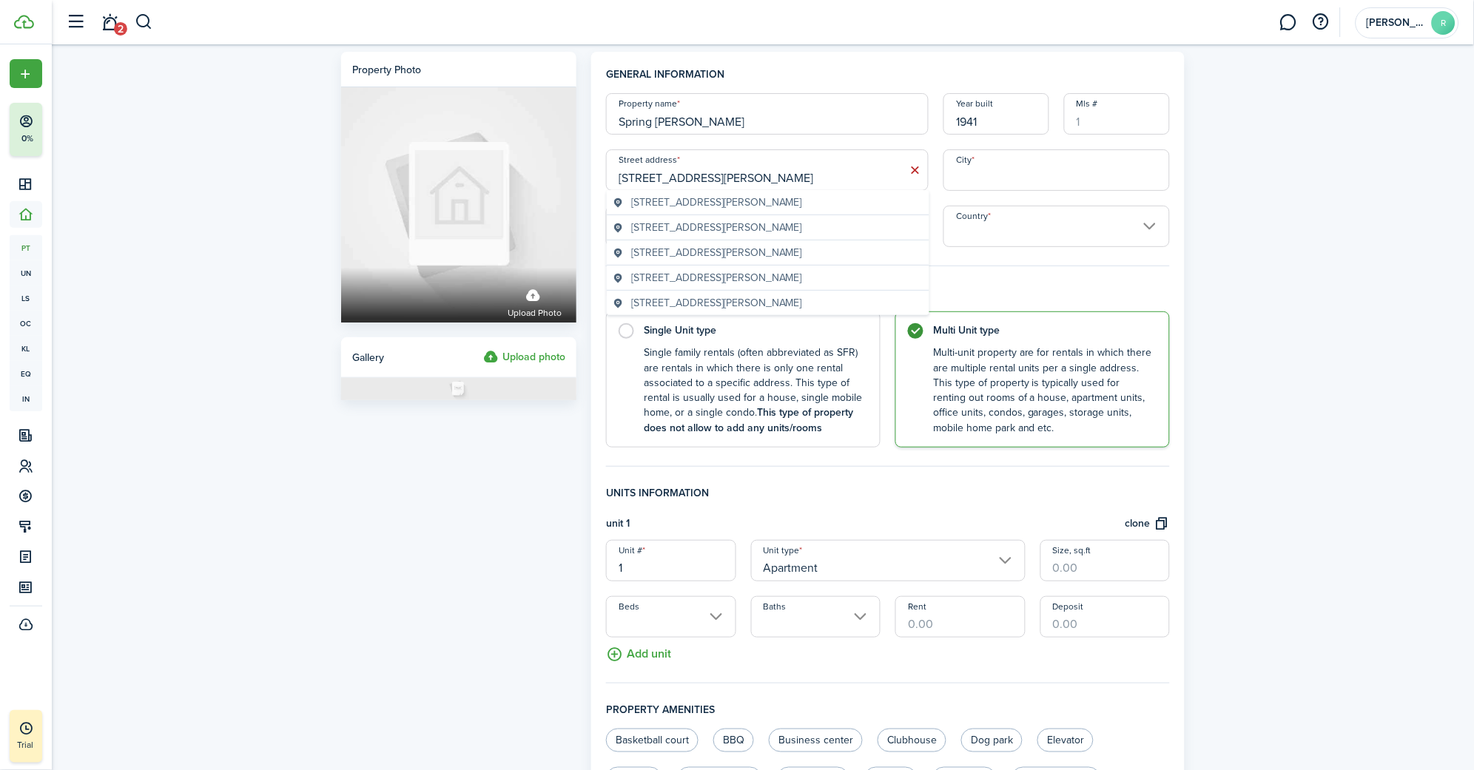
type input "[STREET_ADDRESS][PERSON_NAME]"
click at [727, 275] on span "[STREET_ADDRESS][PERSON_NAME]" at bounding box center [716, 278] width 171 height 16
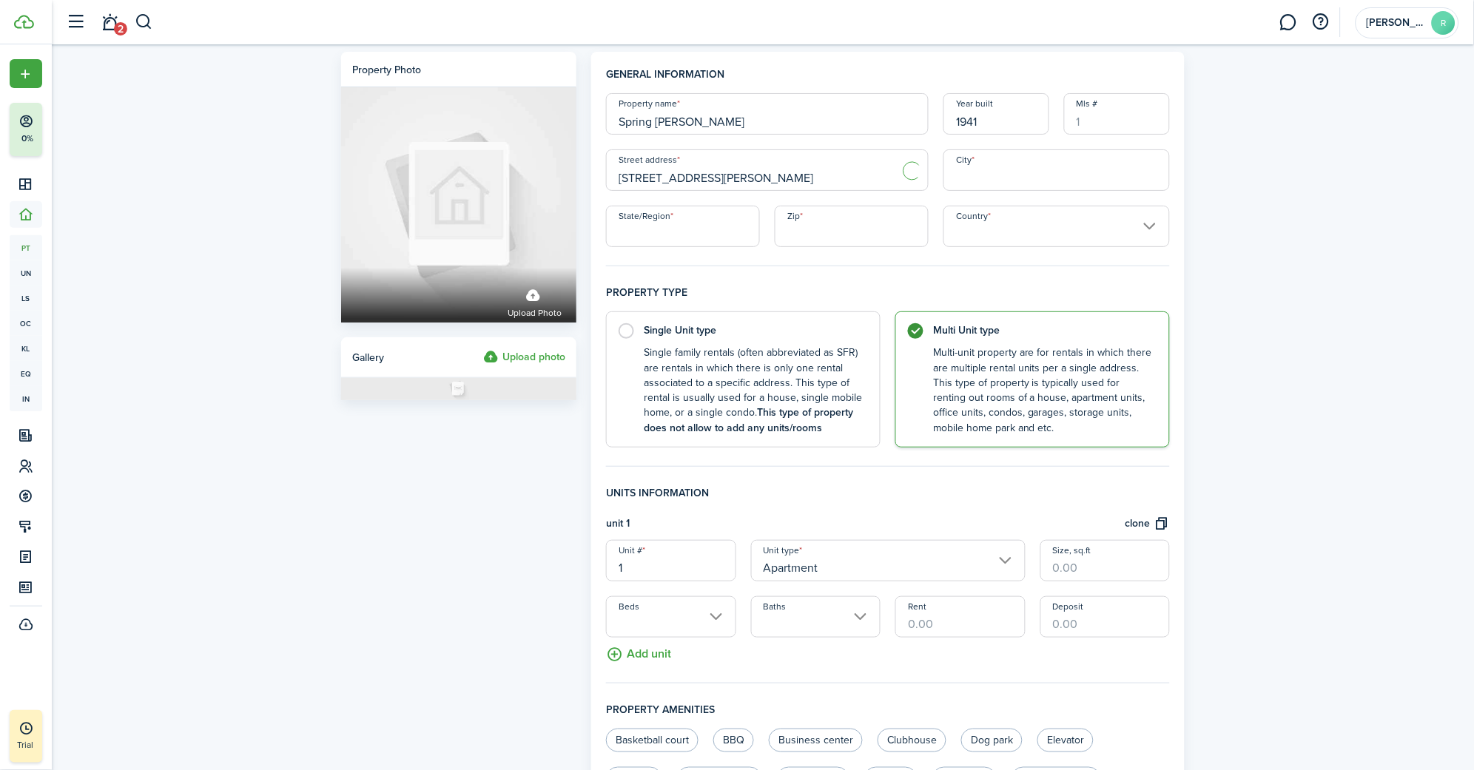
type input "[GEOGRAPHIC_DATA]"
type input "77023"
type input "[GEOGRAPHIC_DATA]"
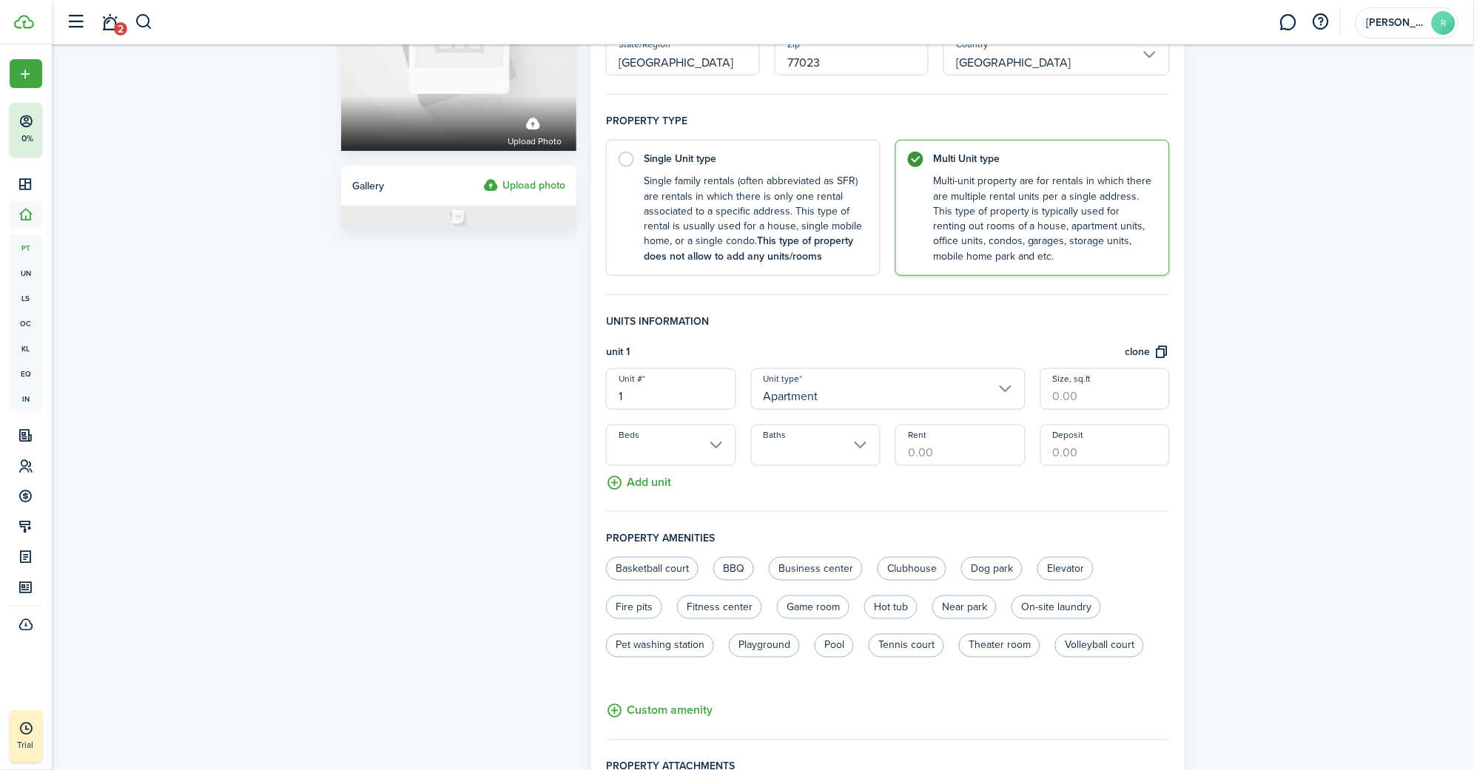
scroll to position [173, 0]
click at [863, 388] on input "Apartment" at bounding box center [888, 387] width 274 height 41
type input "Unit B"
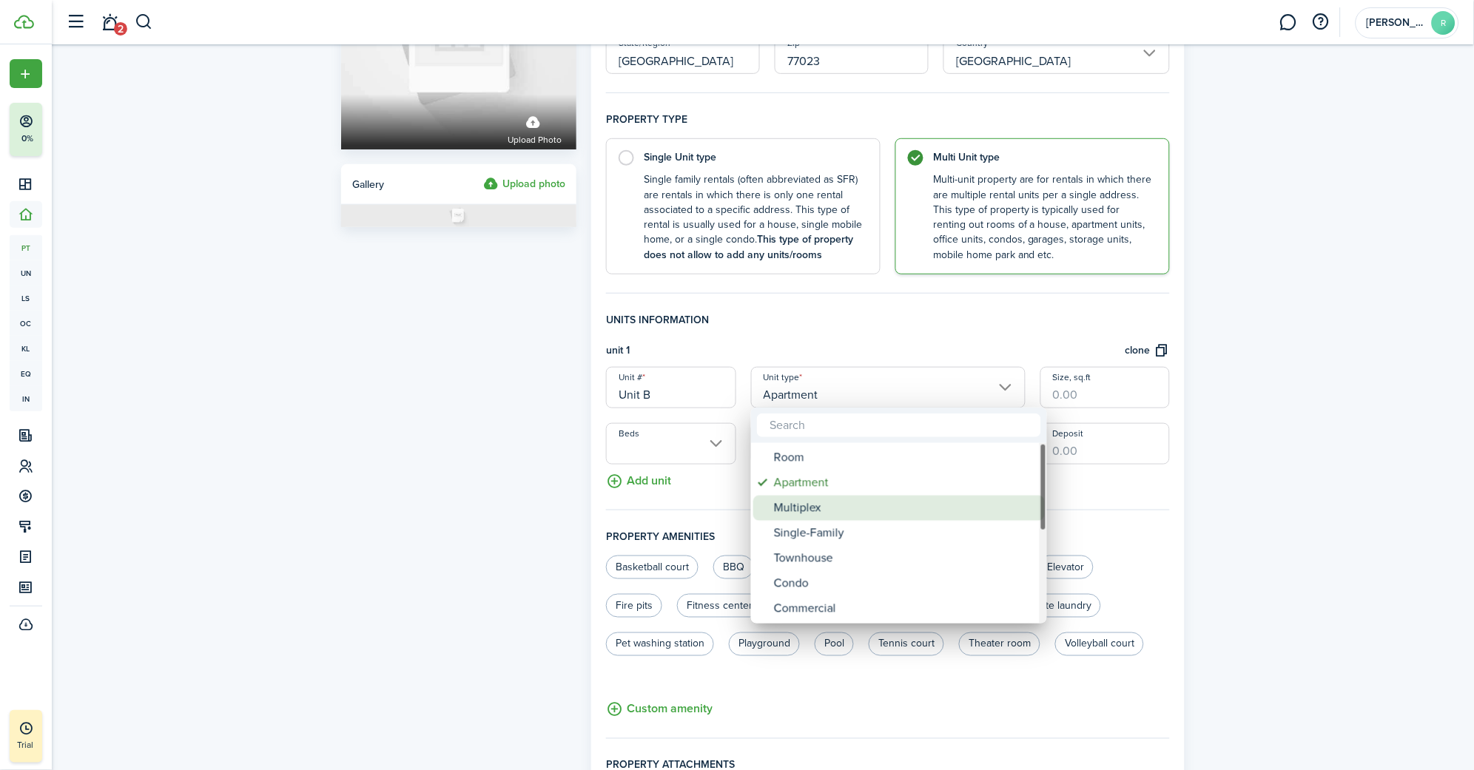
click at [822, 508] on div "Multiplex" at bounding box center [905, 508] width 262 height 25
type input "Multiplex"
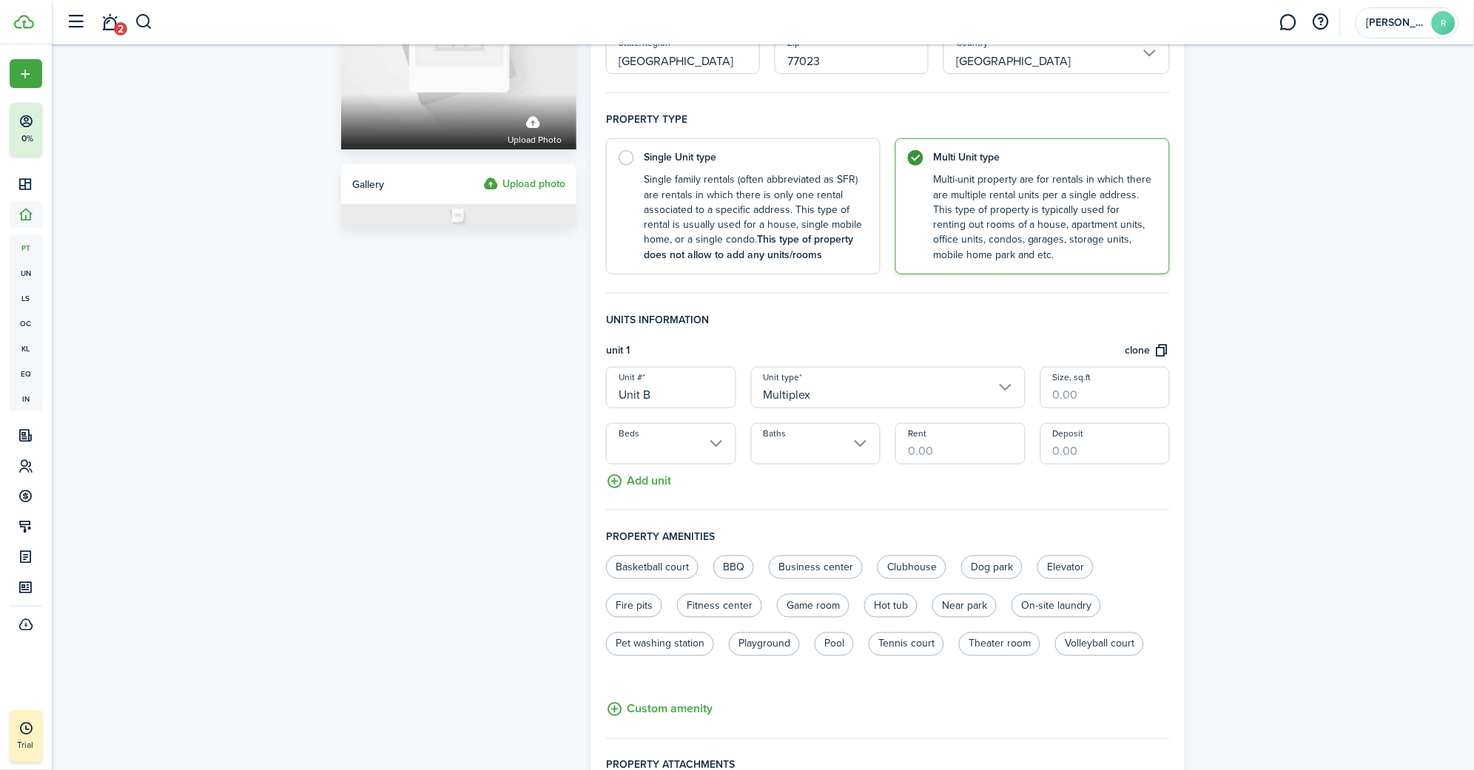
click at [1063, 396] on input "Size, sq.ft" at bounding box center [1104, 387] width 129 height 41
click at [713, 440] on input "Beds" at bounding box center [670, 443] width 129 height 41
type input "750"
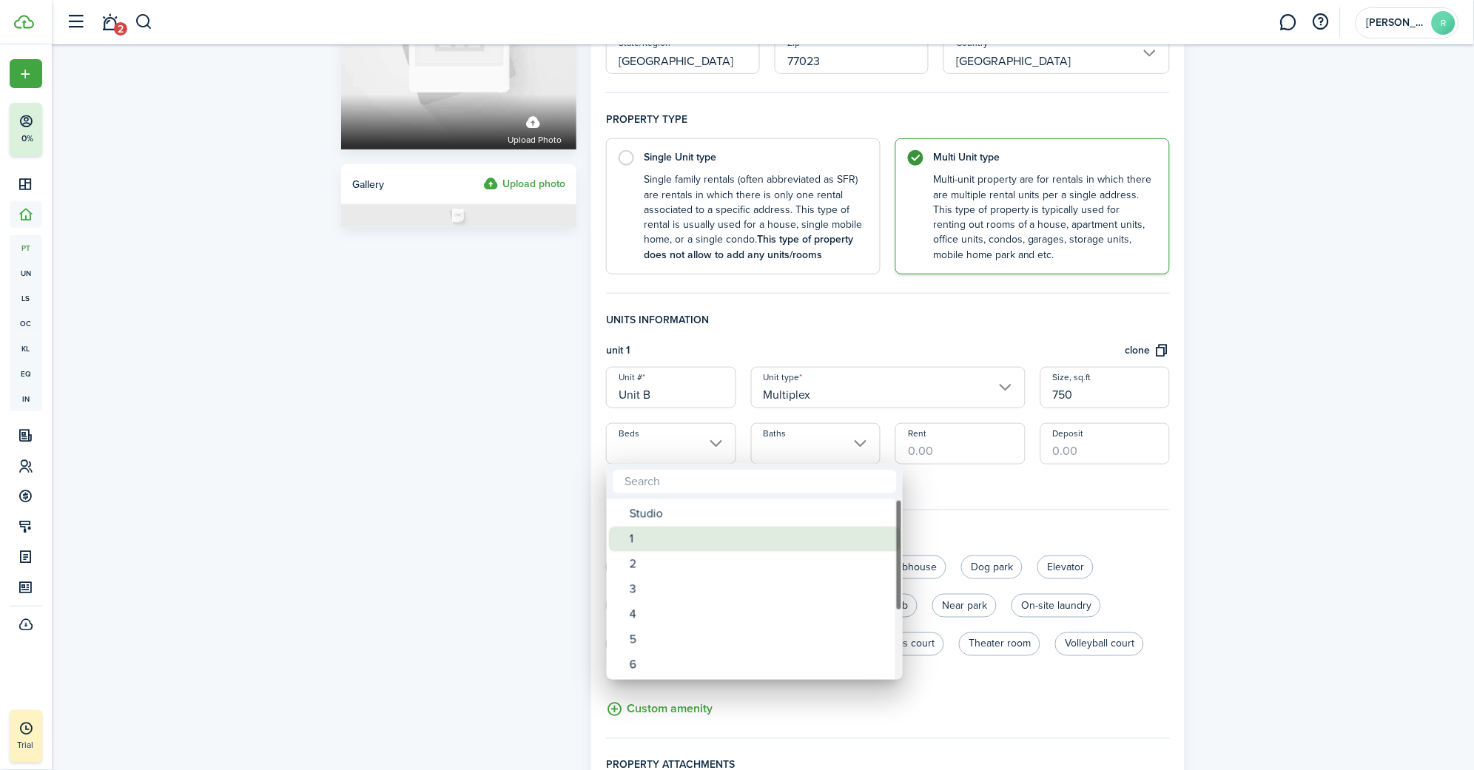
click at [633, 536] on div "1" at bounding box center [761, 539] width 262 height 25
type input "1"
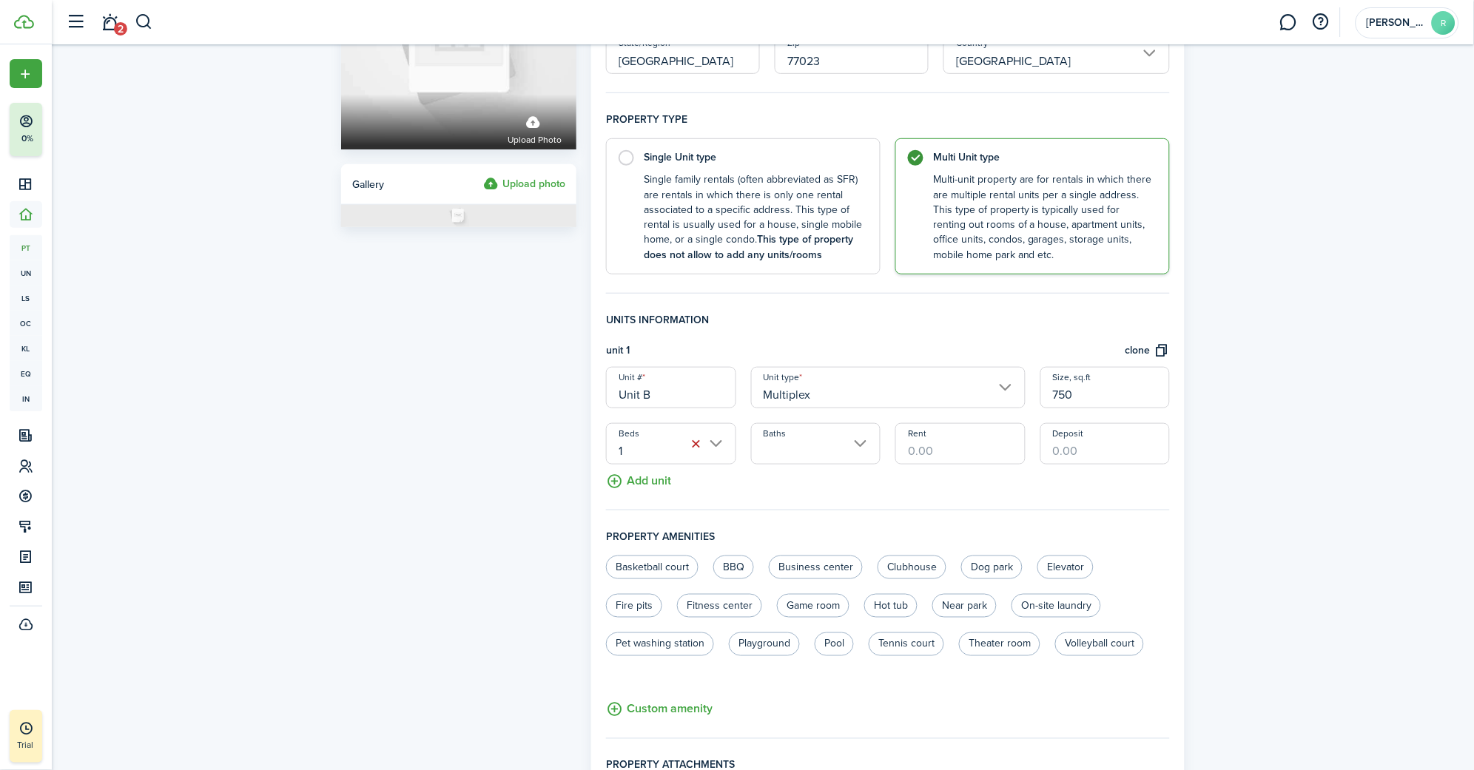
click at [825, 453] on input "Baths" at bounding box center [815, 443] width 129 height 41
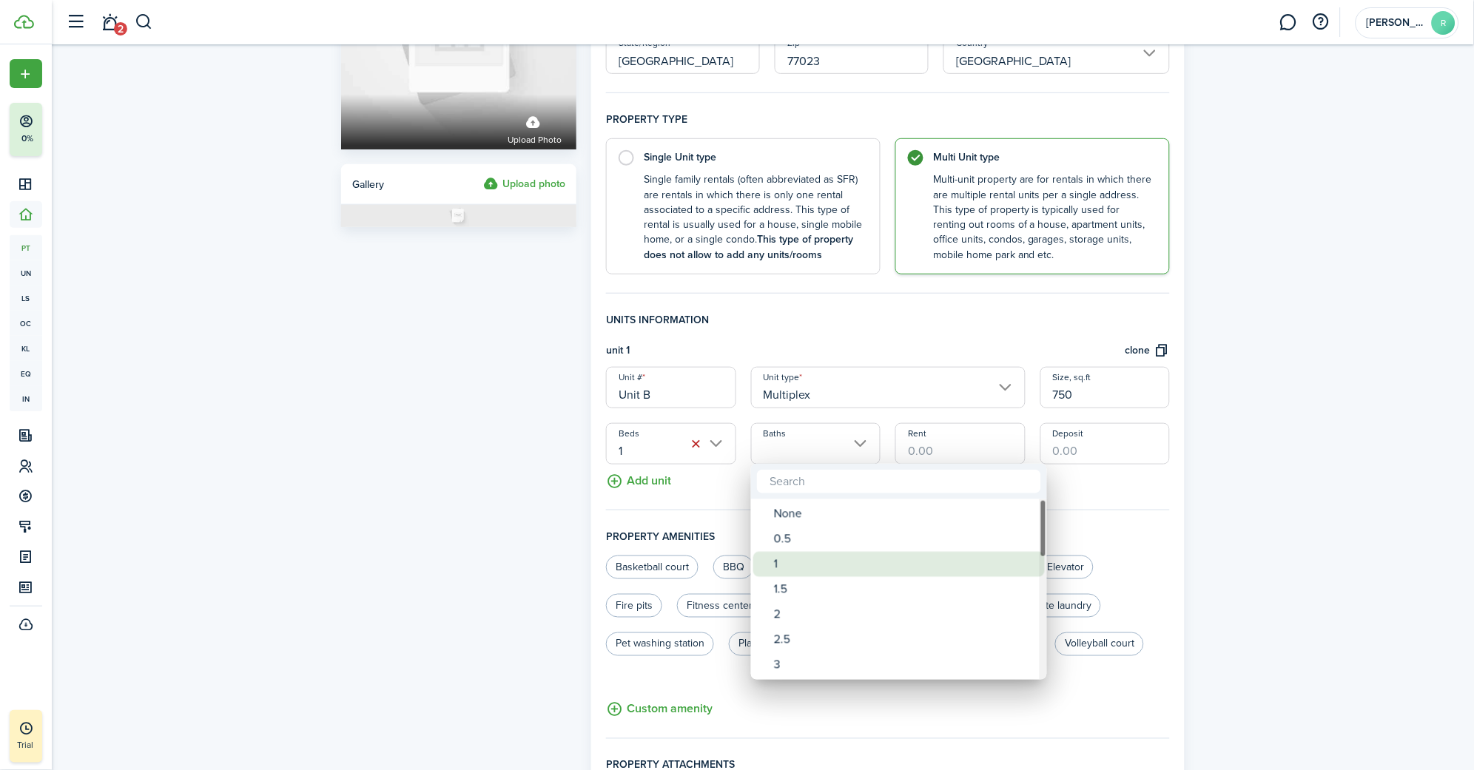
click at [786, 565] on div "1" at bounding box center [905, 564] width 262 height 25
type input "1"
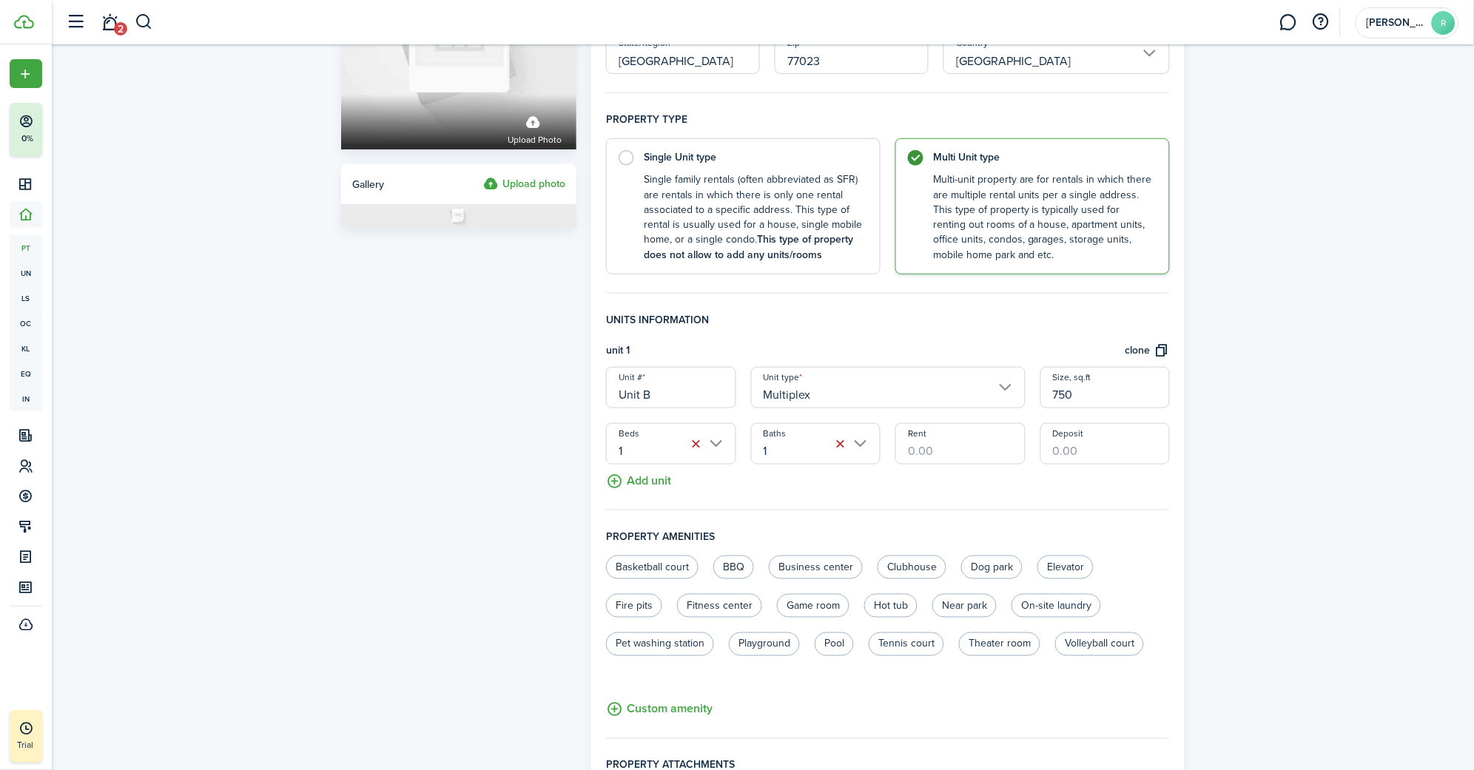
click at [966, 438] on input "Rent" at bounding box center [959, 443] width 129 height 41
type input "$1,500.00"
click at [1084, 446] on input "Deposit" at bounding box center [1104, 443] width 129 height 41
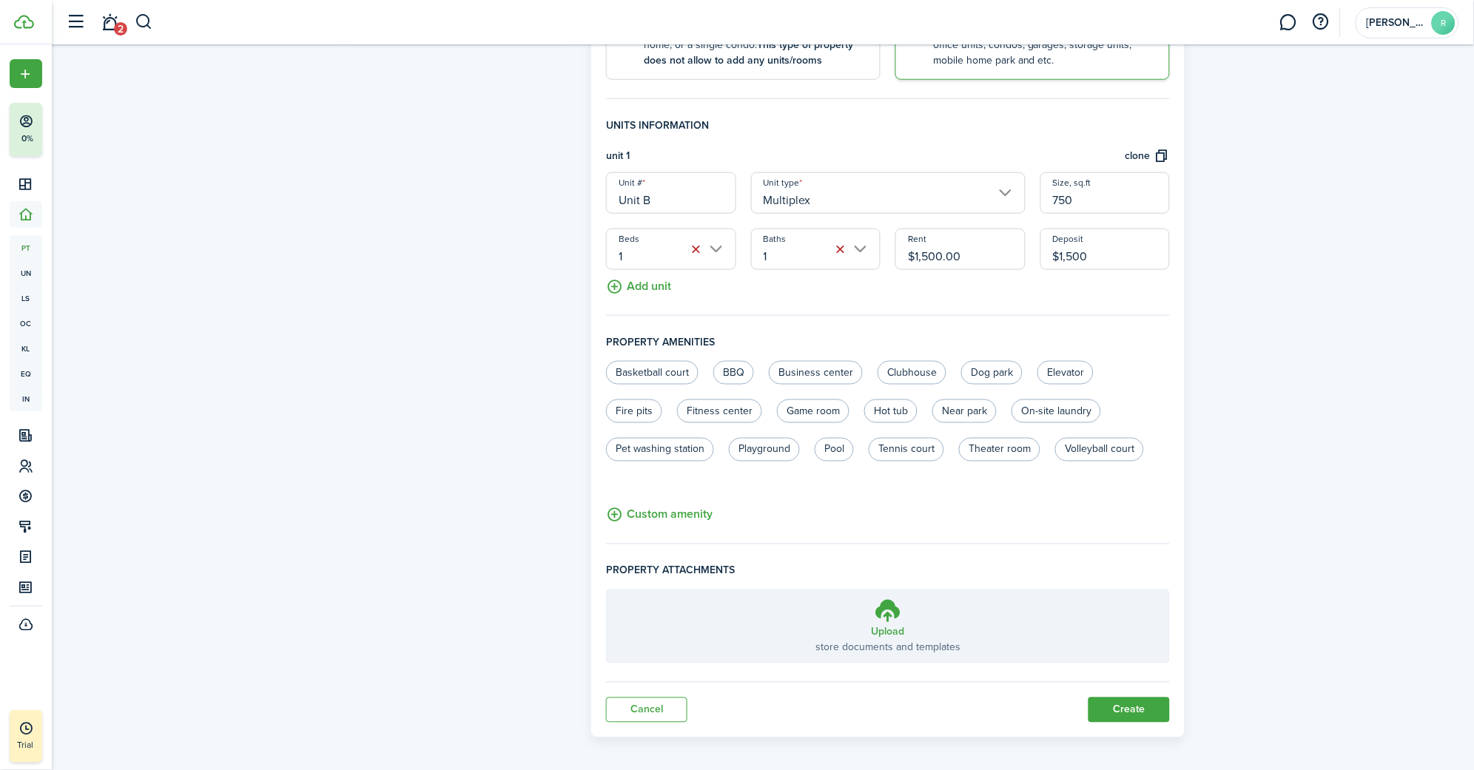
scroll to position [367, 0]
type input "$1,500.00"
click at [676, 513] on button "Custom amenity" at bounding box center [659, 516] width 107 height 18
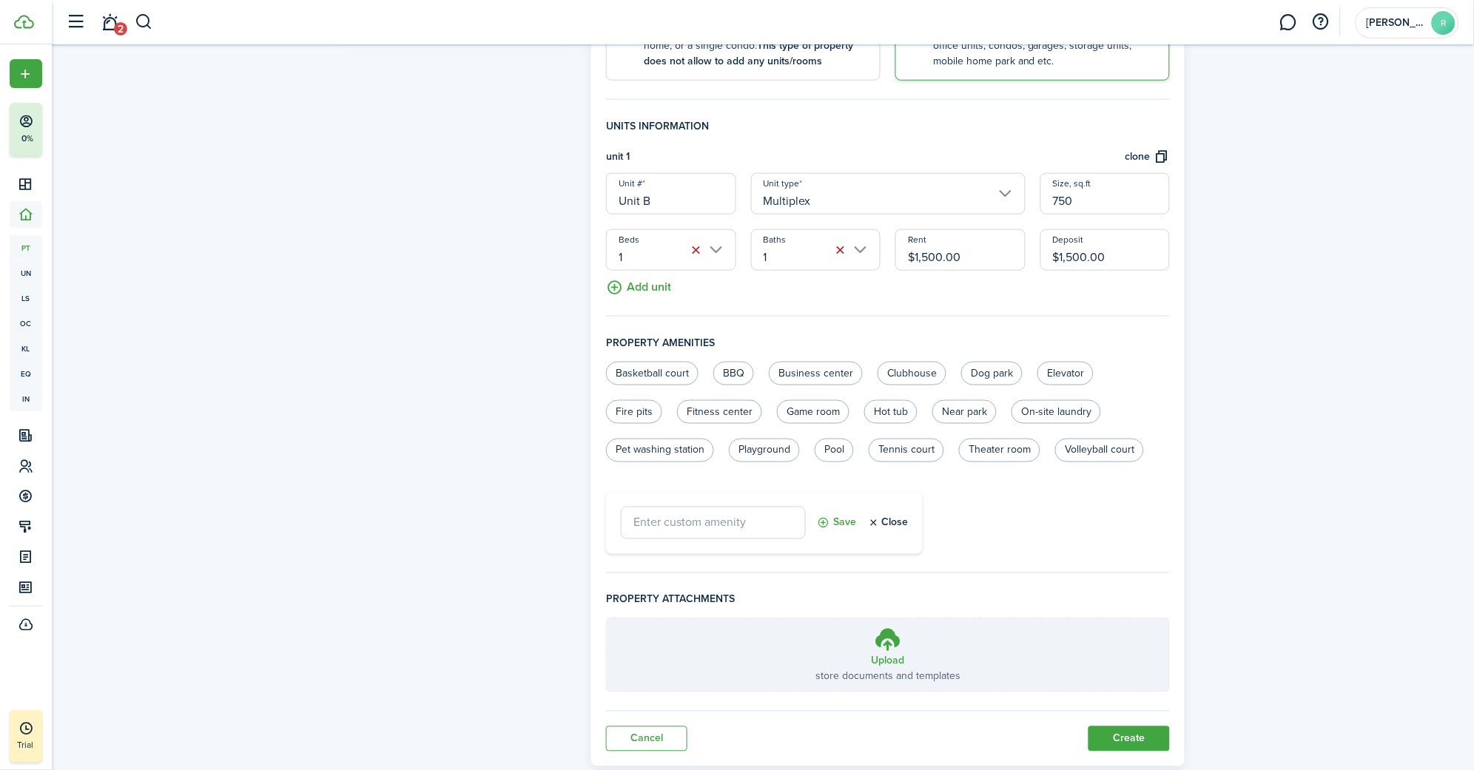
click at [678, 527] on input "text" at bounding box center [713, 523] width 185 height 33
click at [901, 515] on button "Close" at bounding box center [887, 523] width 41 height 33
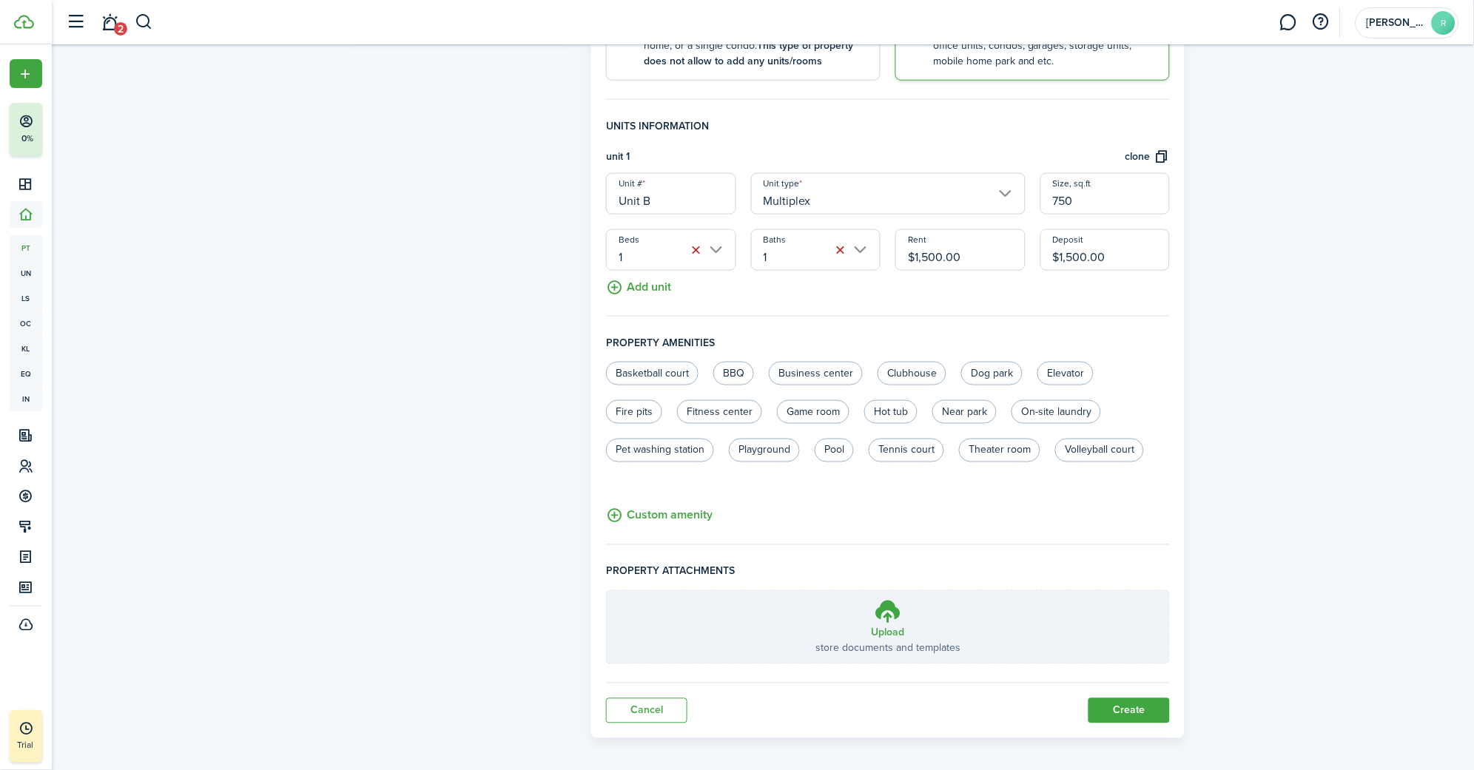
click at [1136, 698] on button "Create" at bounding box center [1128, 710] width 81 height 25
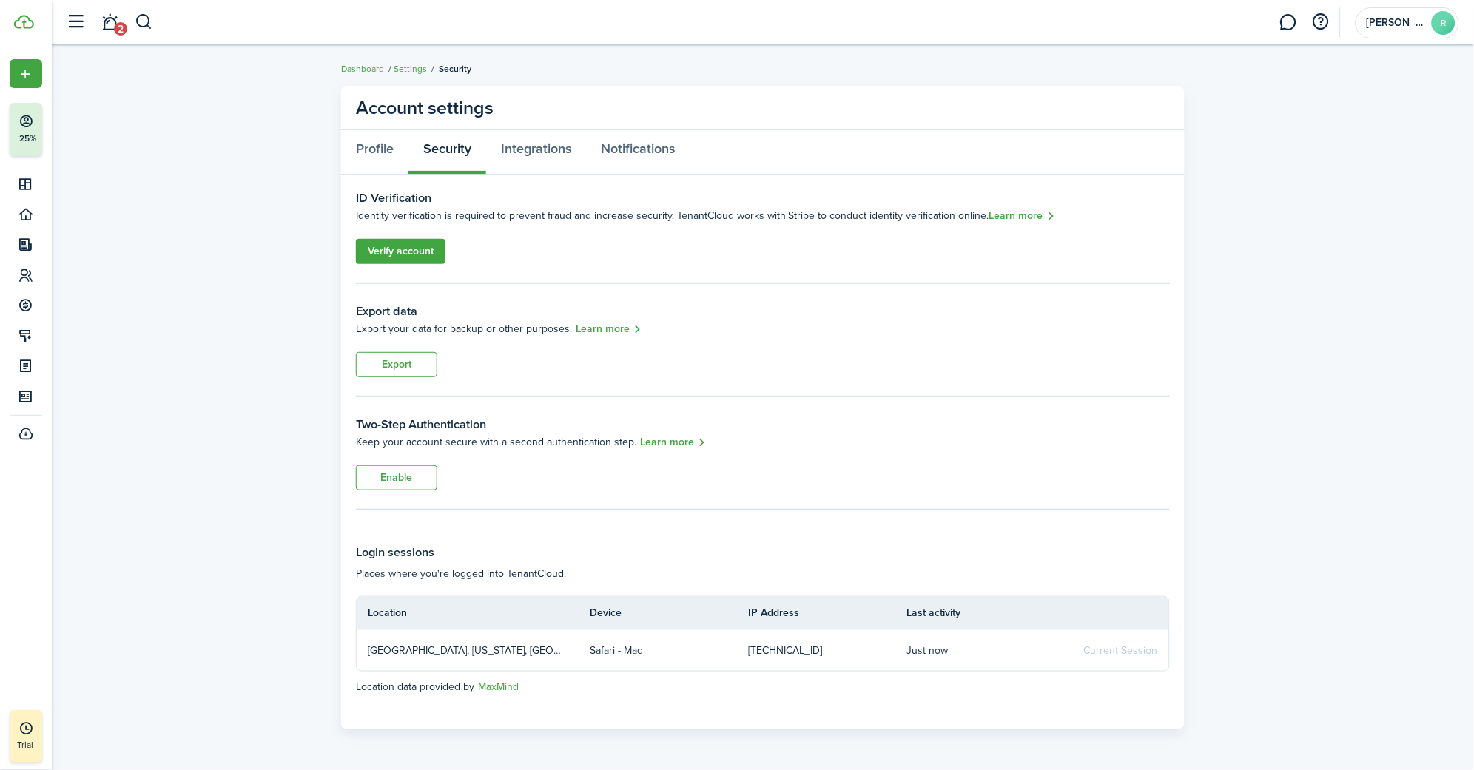
click at [405, 254] on link "Verify account" at bounding box center [401, 251] width 90 height 25
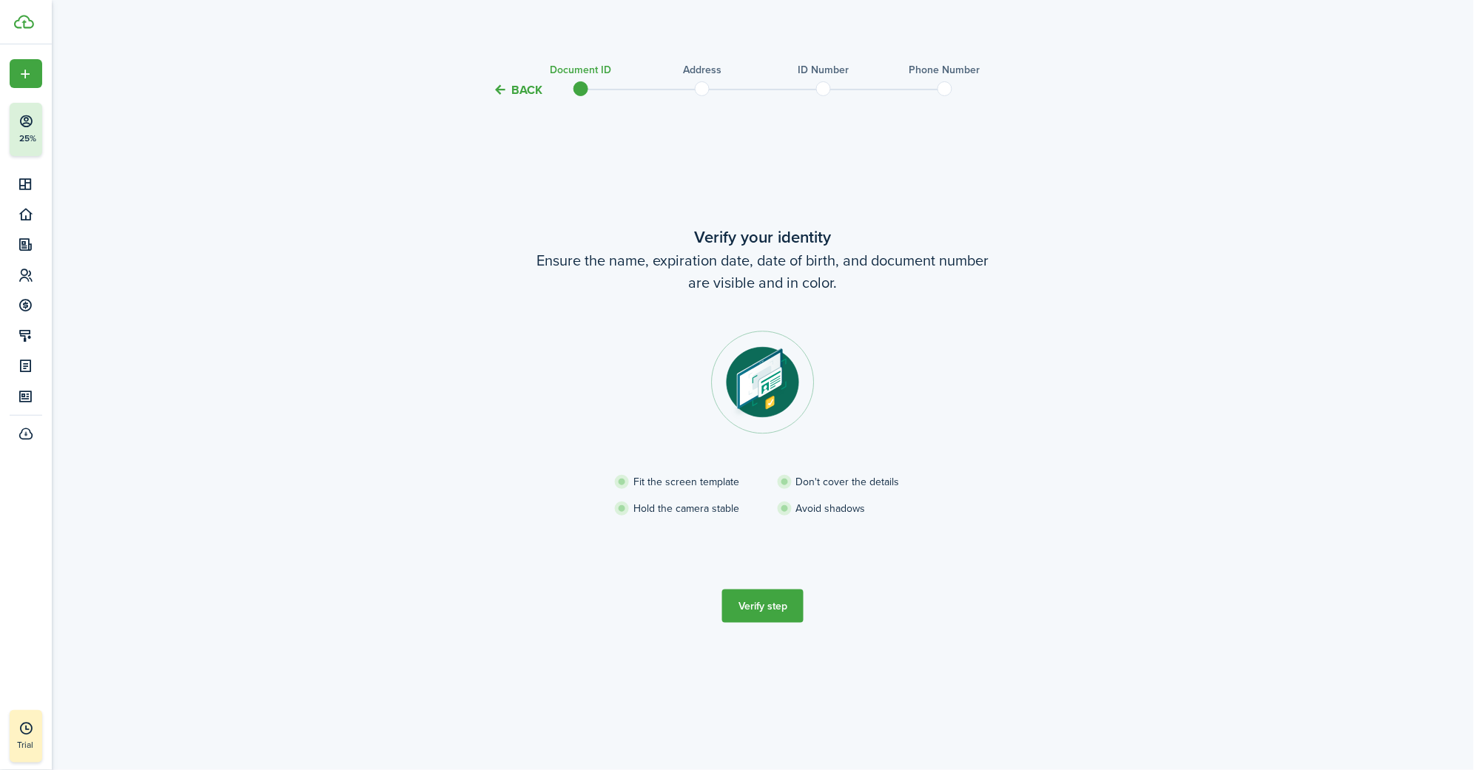
click at [772, 609] on button "Verify step" at bounding box center [762, 606] width 81 height 33
